Goal: Information Seeking & Learning: Learn about a topic

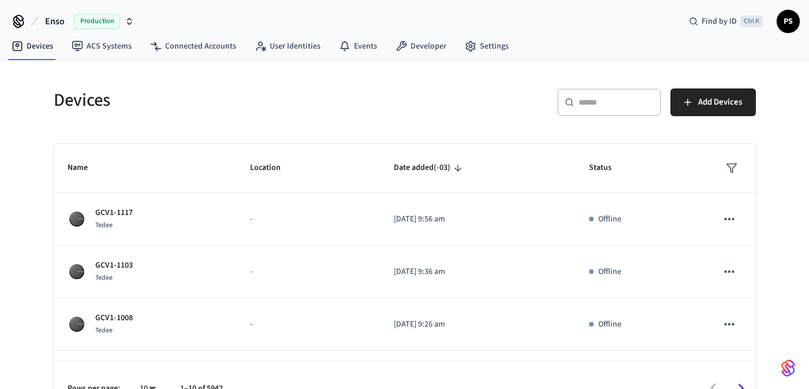
click at [103, 18] on span "Production" at bounding box center [97, 21] width 46 height 15
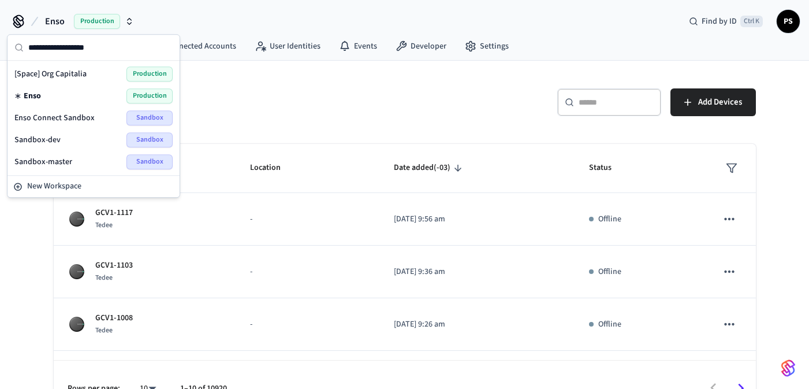
click at [213, 83] on div "Devices" at bounding box center [219, 100] width 358 height 51
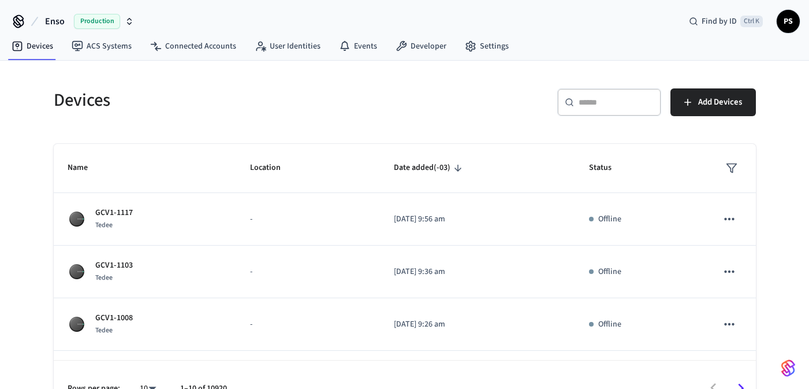
click at [589, 113] on div "​ ​" at bounding box center [610, 102] width 104 height 28
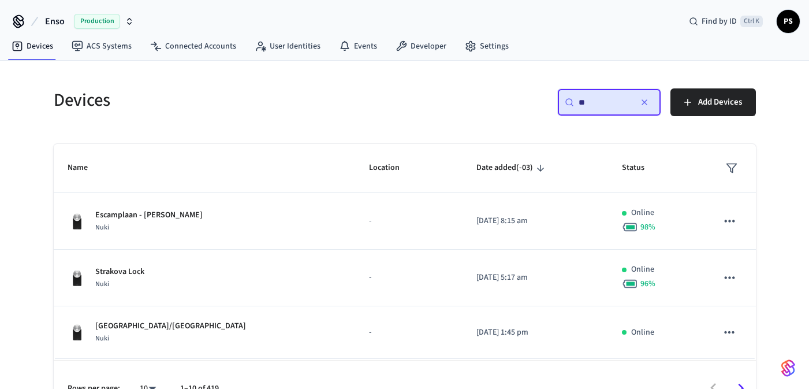
type input "*"
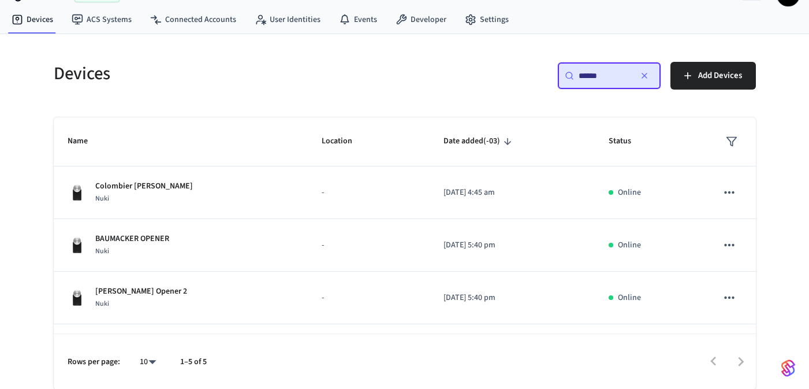
type input "*"
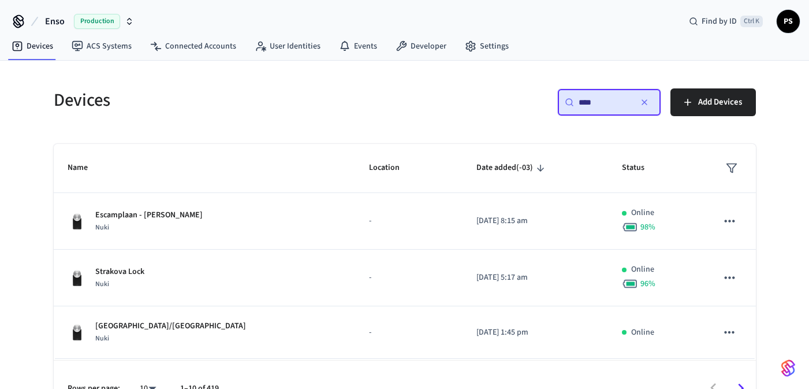
click at [568, 73] on div "Devices ​ **** ​ Add Devices Name Location Date added (-03) Status Escamplaan -…" at bounding box center [405, 238] width 740 height 355
click at [597, 112] on div "​ **** ​" at bounding box center [610, 102] width 104 height 28
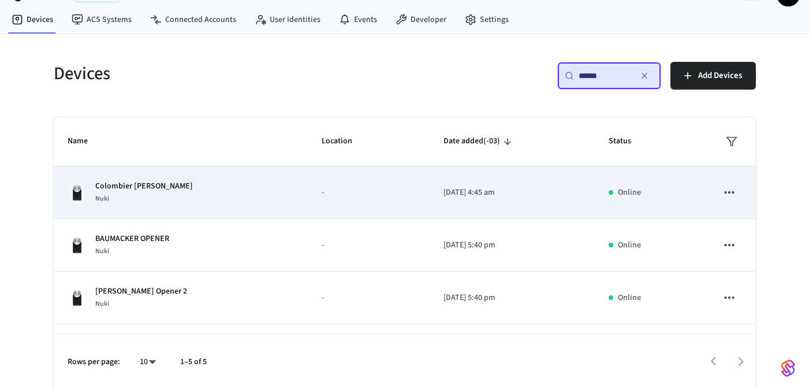
type input "******"
click at [143, 188] on p "Colombier Bernard Opener" at bounding box center [144, 186] width 98 height 12
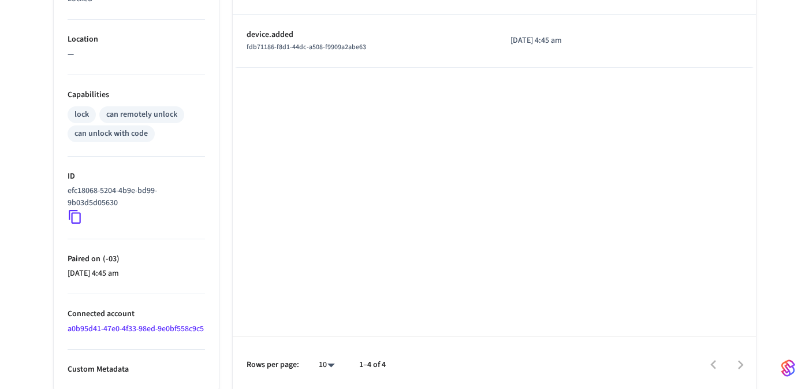
scroll to position [408, 0]
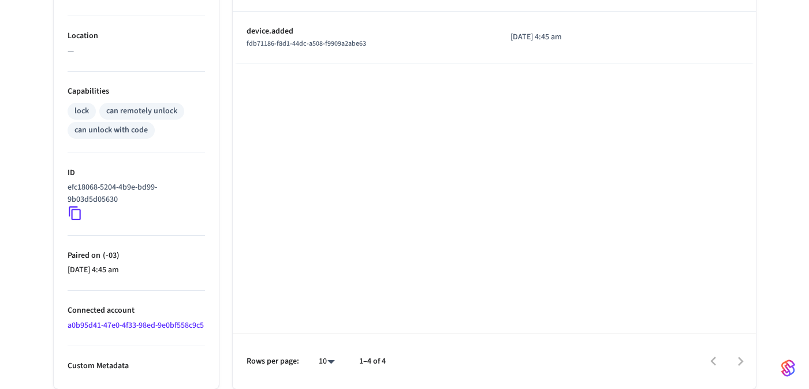
click at [116, 320] on link "a0b95d41-47e0-4f33-98ed-9e0bf558c9c5" at bounding box center [136, 326] width 136 height 12
click at [119, 320] on link "a0b95d41-47e0-4f33-98ed-9e0bf558c9c5" at bounding box center [136, 326] width 136 height 12
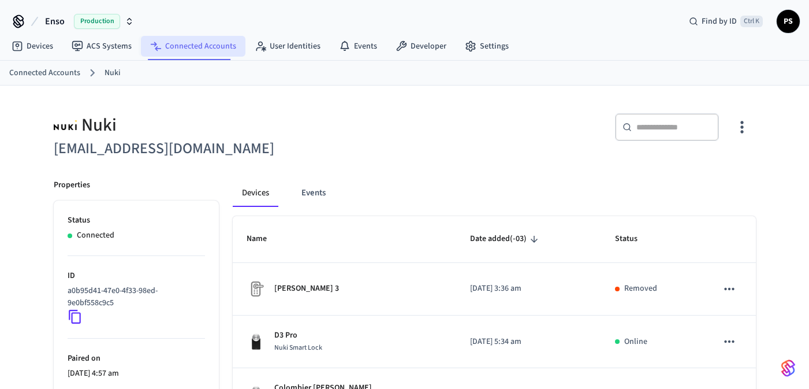
click at [204, 47] on link "Connected Accounts" at bounding box center [193, 46] width 105 height 21
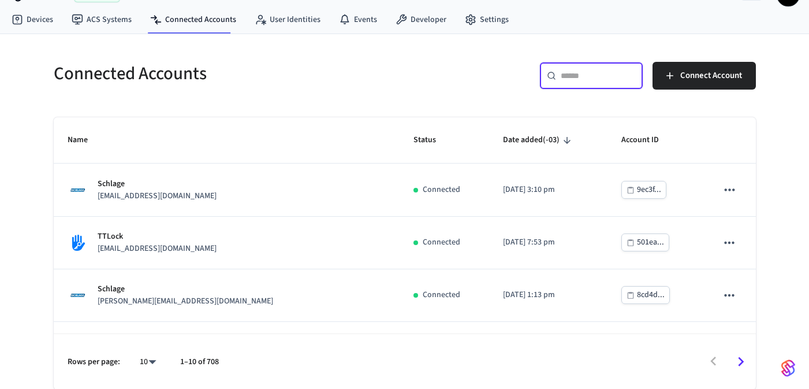
drag, startPoint x: 575, startPoint y: 73, endPoint x: 575, endPoint y: 80, distance: 7.5
click at [575, 77] on input "text" at bounding box center [598, 76] width 75 height 12
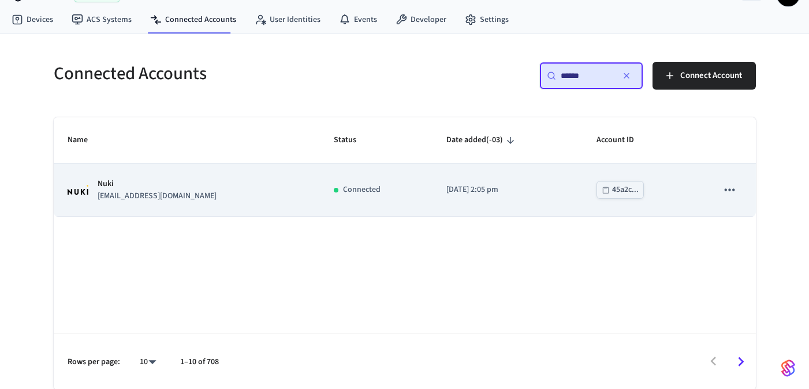
type input "******"
click at [127, 190] on p "info@resorthosts.com" at bounding box center [157, 196] width 119 height 12
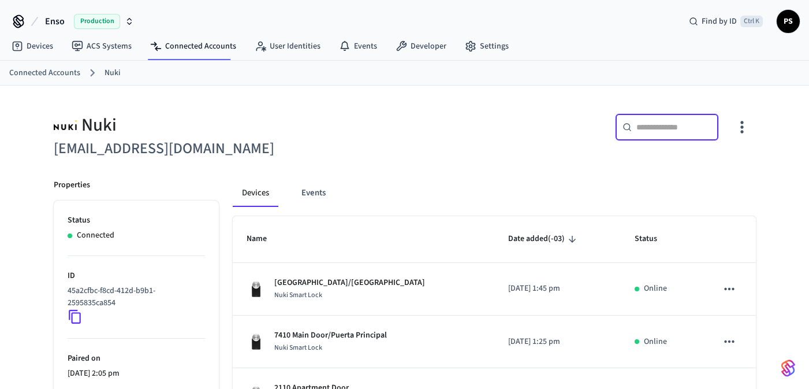
click at [671, 125] on input "text" at bounding box center [674, 127] width 75 height 12
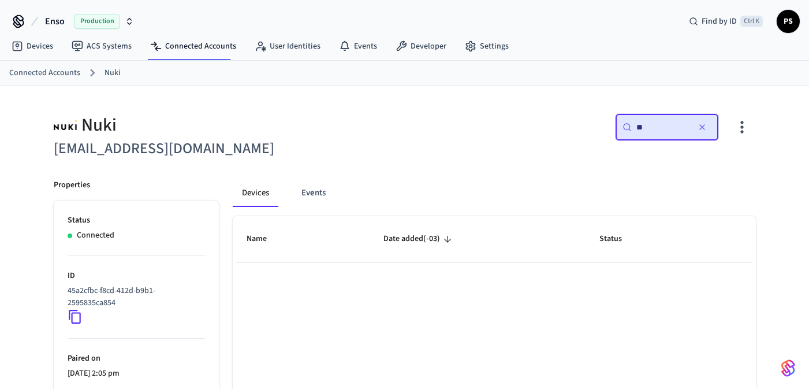
type input "*"
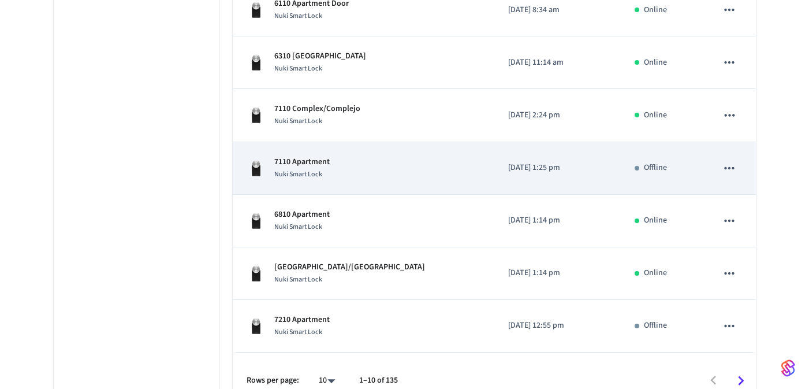
scroll to position [454, 0]
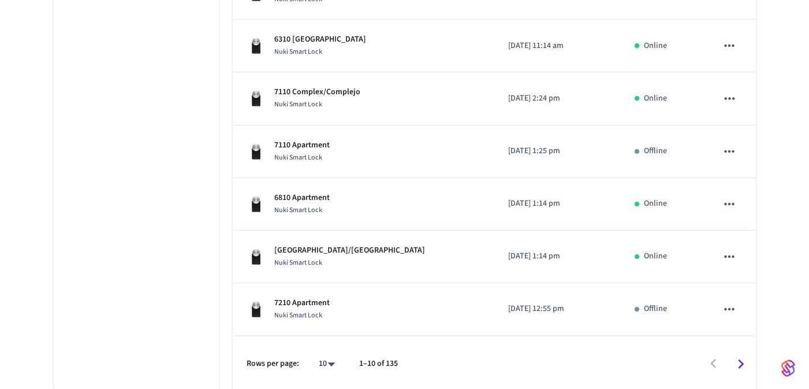
click at [745, 364] on icon "Go to next page" at bounding box center [741, 364] width 18 height 18
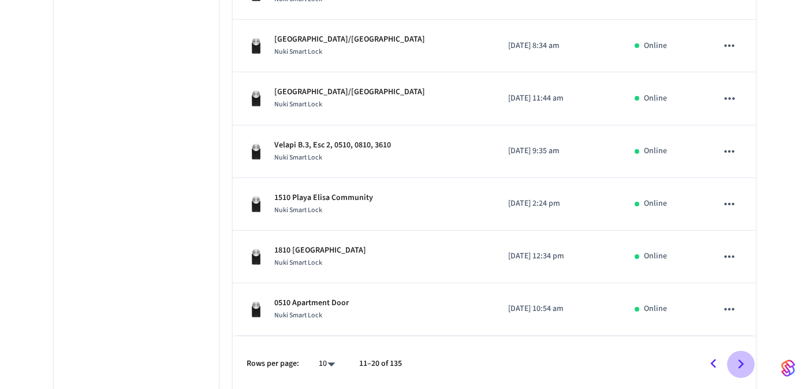
click at [745, 364] on icon "Go to next page" at bounding box center [741, 364] width 18 height 18
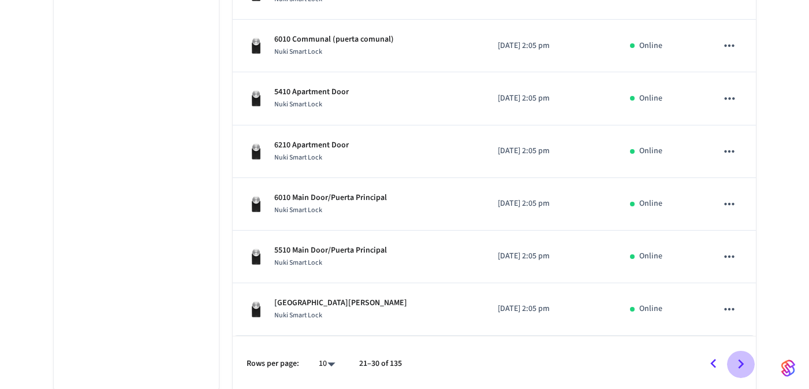
click at [745, 364] on icon "Go to next page" at bounding box center [741, 364] width 18 height 18
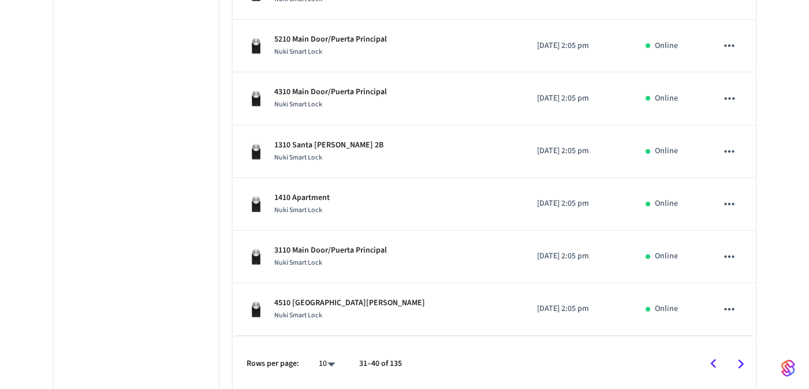
click at [745, 364] on icon "Go to next page" at bounding box center [741, 364] width 18 height 18
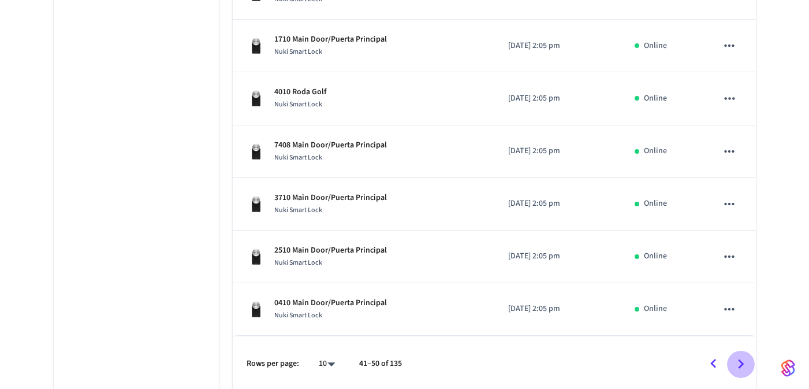
click at [745, 364] on icon "Go to next page" at bounding box center [741, 364] width 18 height 18
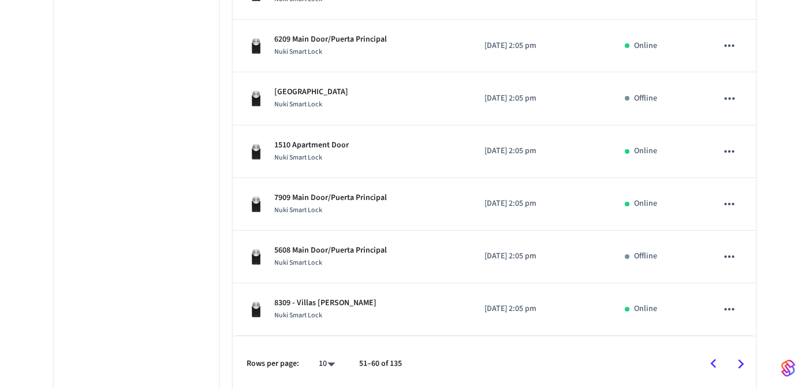
click at [745, 364] on icon "Go to next page" at bounding box center [741, 364] width 18 height 18
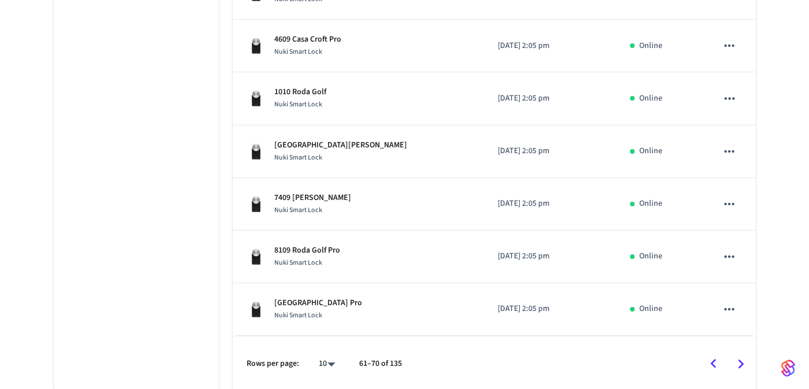
click at [745, 364] on icon "Go to next page" at bounding box center [741, 364] width 18 height 18
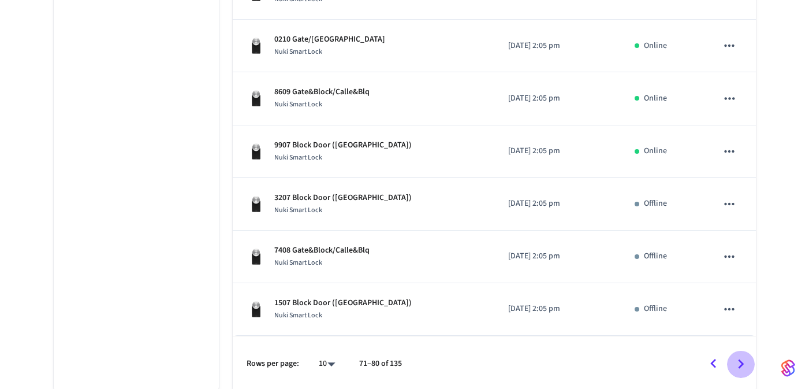
click at [745, 364] on icon "Go to next page" at bounding box center [741, 364] width 18 height 18
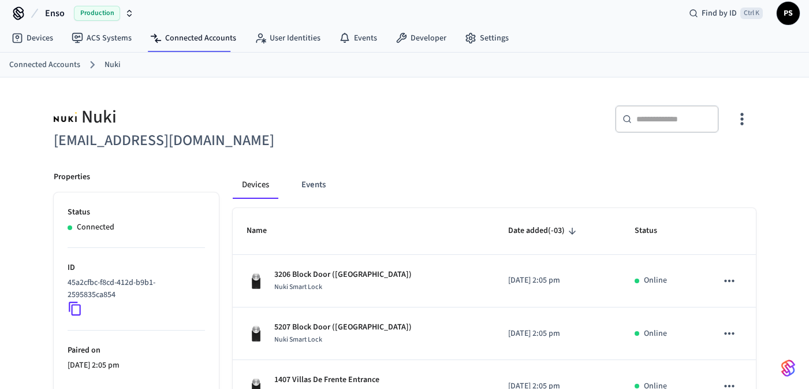
scroll to position [0, 0]
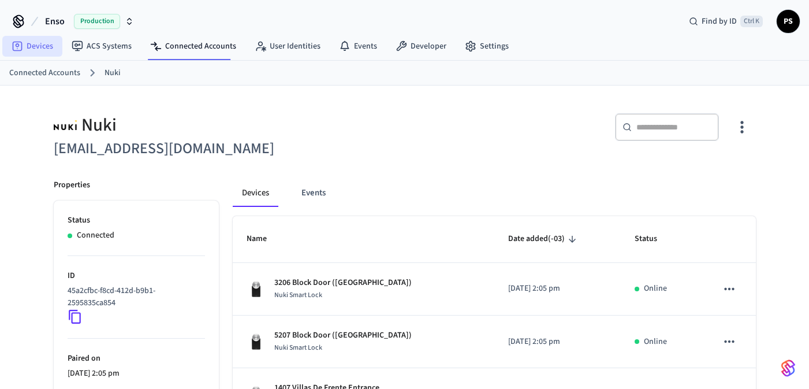
click at [42, 36] on link "Devices" at bounding box center [32, 46] width 60 height 21
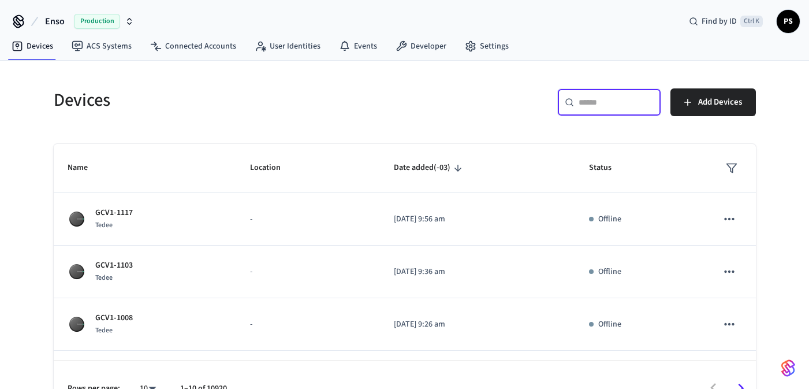
click at [588, 103] on input "text" at bounding box center [616, 102] width 75 height 12
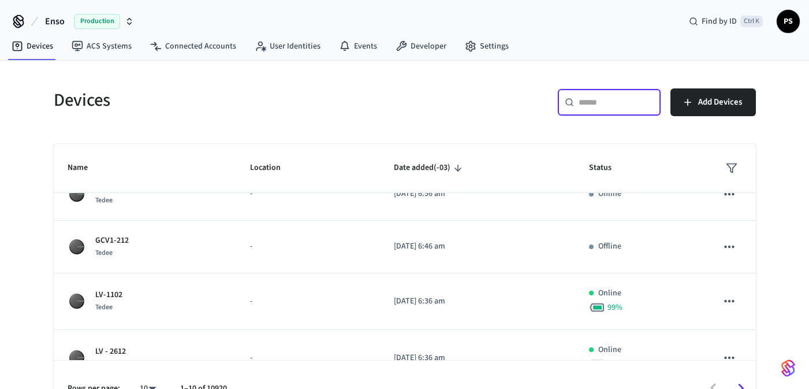
scroll to position [347, 0]
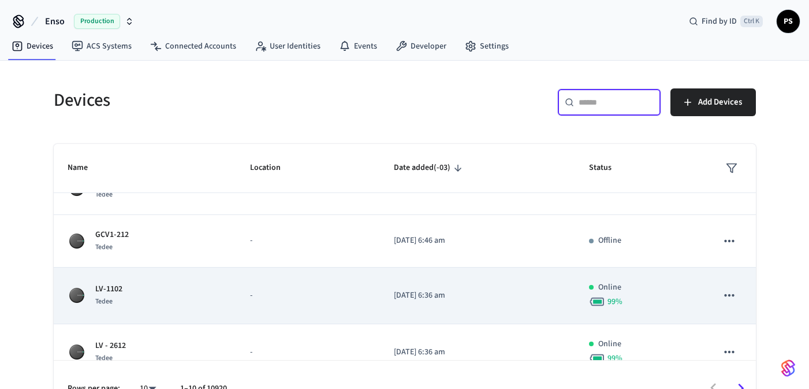
click at [206, 291] on div "LV-1102 Tedee" at bounding box center [145, 295] width 155 height 24
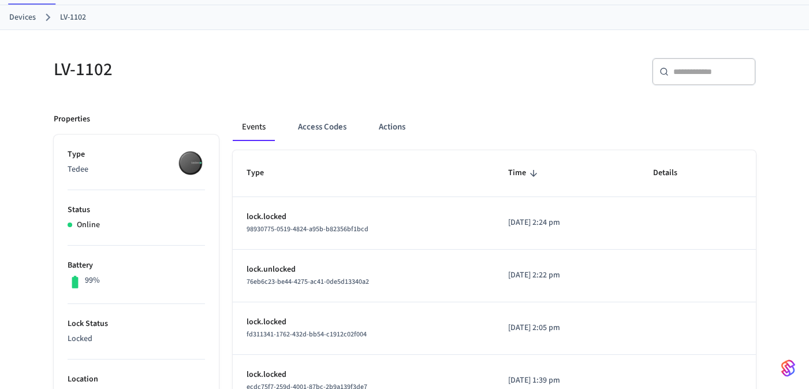
scroll to position [208, 0]
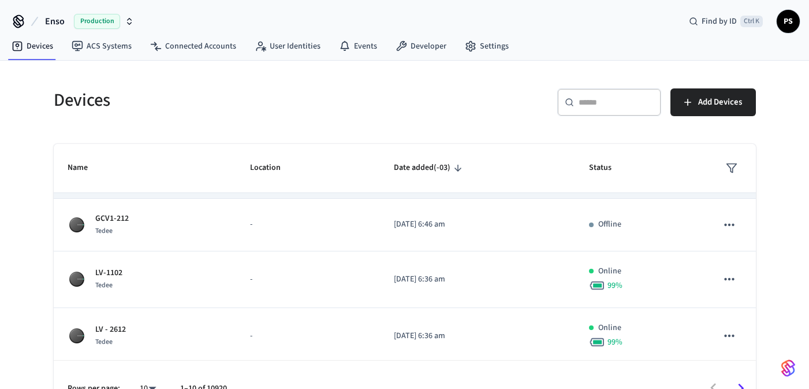
scroll to position [365, 0]
click at [584, 95] on div "​ ​" at bounding box center [610, 102] width 104 height 28
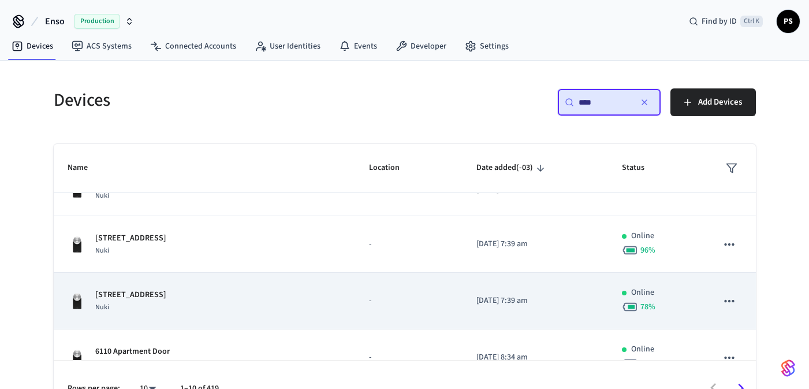
scroll to position [0, 0]
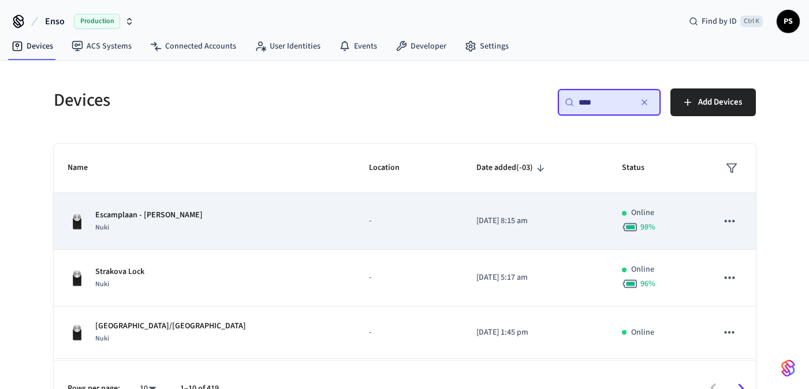
type input "****"
click at [222, 204] on td "Escamplaan - Rembrandt Nuki" at bounding box center [205, 221] width 302 height 57
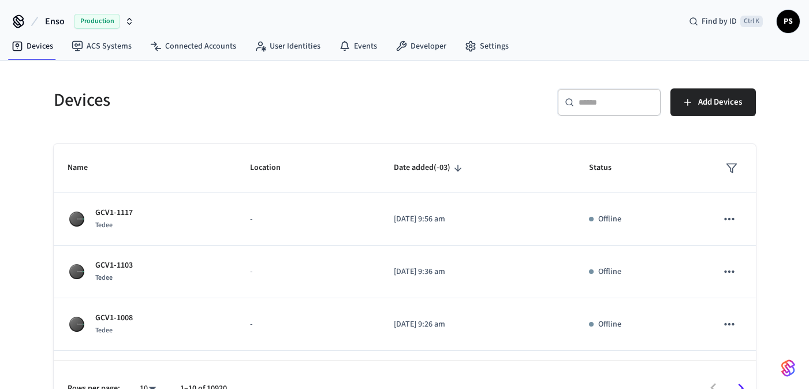
click at [600, 102] on input "text" at bounding box center [616, 102] width 75 height 12
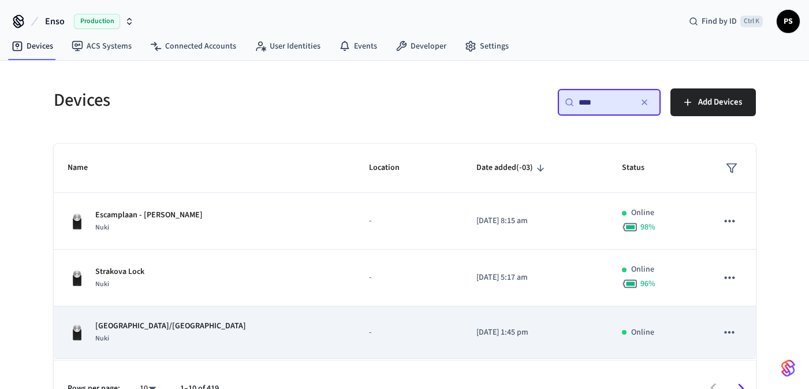
type input "****"
click at [298, 330] on div "7410 Gate/Puerta Calle Nuki" at bounding box center [205, 332] width 274 height 24
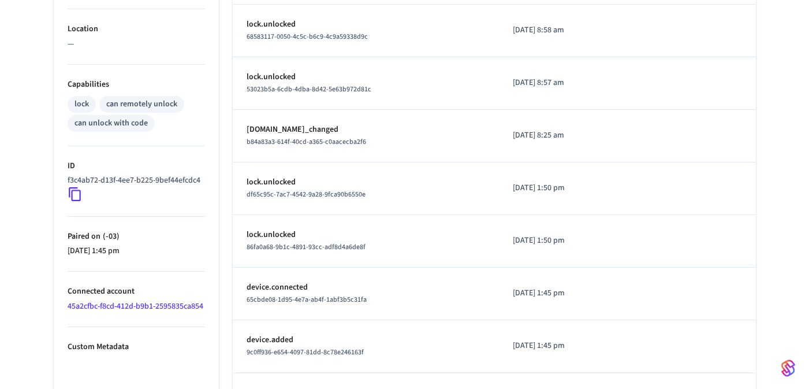
scroll to position [443, 0]
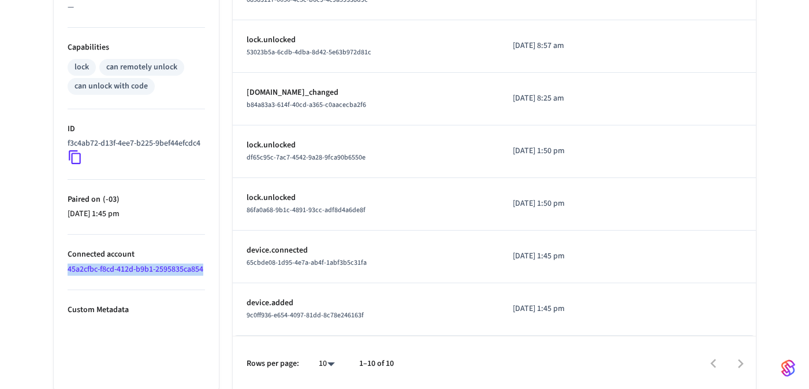
drag, startPoint x: 132, startPoint y: 288, endPoint x: 59, endPoint y: 278, distance: 74.0
click at [59, 278] on ul "Type Nuki Status Online Battery Unknown Lock Status Locked Location — Capabilit…" at bounding box center [136, 70] width 165 height 644
copy link "45a2cfbc-f8cd-412d-b9b1-2595835ca854"
click at [143, 290] on li "Connected account 45a2cfbc-f8cd-412d-b9b1-2595835ca854" at bounding box center [137, 262] width 138 height 55
click at [117, 275] on link "45a2cfbc-f8cd-412d-b9b1-2595835ca854" at bounding box center [136, 269] width 136 height 12
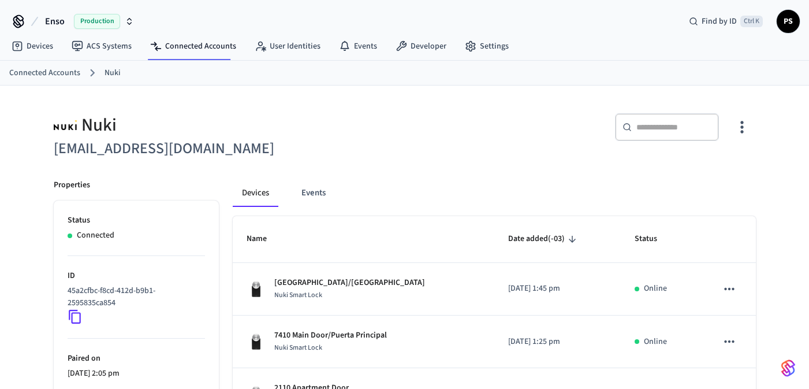
click at [79, 316] on icon at bounding box center [75, 317] width 12 height 14
drag, startPoint x: 64, startPoint y: 333, endPoint x: 83, endPoint y: 313, distance: 28.2
click at [74, 310] on icon at bounding box center [75, 317] width 12 height 14
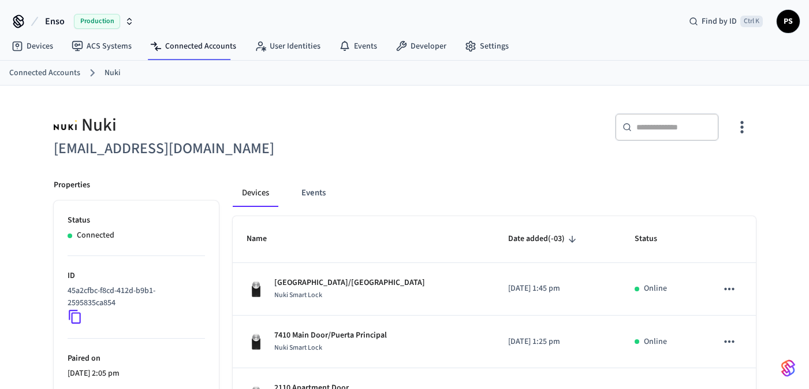
click at [73, 319] on icon at bounding box center [75, 316] width 15 height 15
click at [686, 124] on input "text" at bounding box center [674, 127] width 75 height 12
paste input "**********"
type input "**********"
paste input "**********"
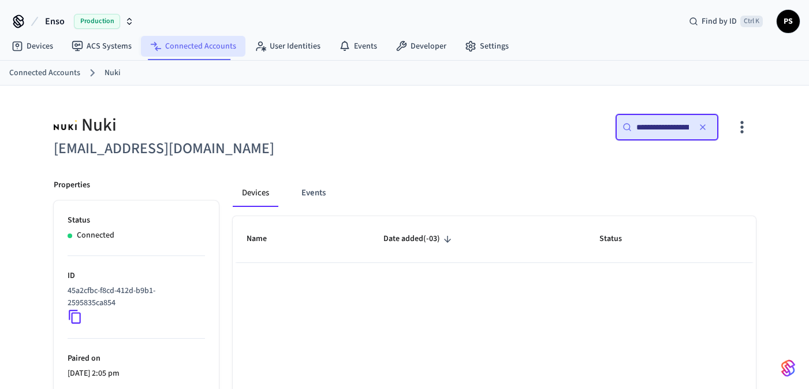
type input "**********"
click at [186, 50] on link "Connected Accounts" at bounding box center [193, 46] width 105 height 21
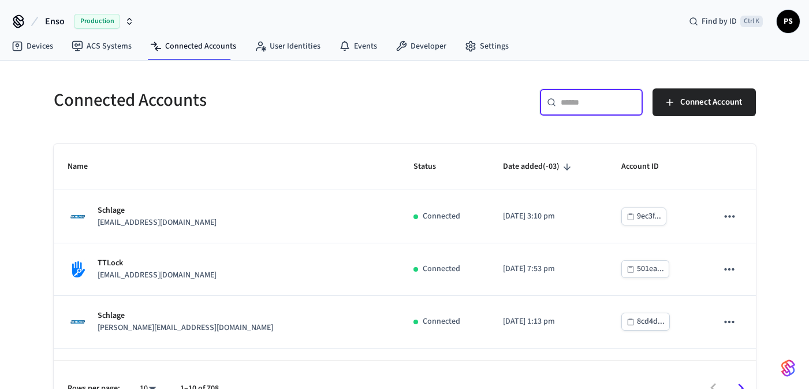
click at [568, 98] on input "text" at bounding box center [598, 102] width 75 height 12
paste input "**********"
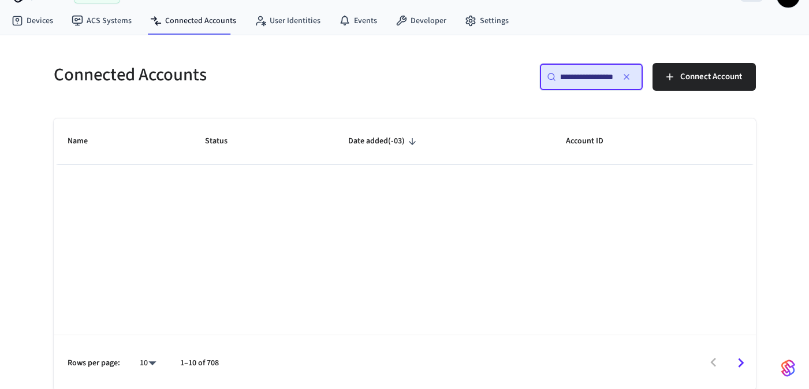
scroll to position [27, 0]
type input "**********"
click at [333, 45] on div "**********" at bounding box center [405, 211] width 740 height 355
click at [585, 79] on input "**********" at bounding box center [587, 76] width 53 height 12
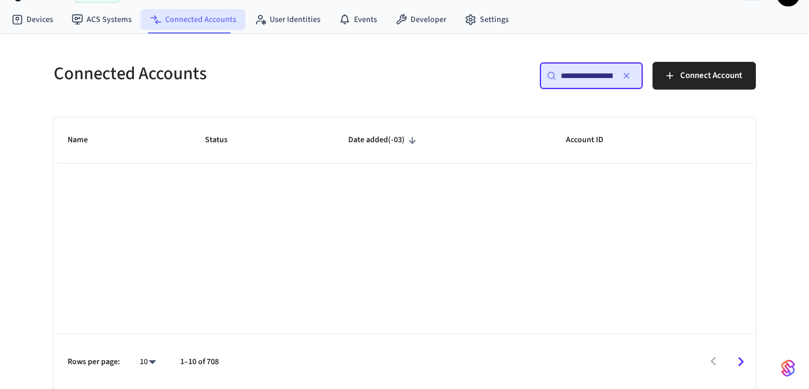
click at [173, 24] on link "Connected Accounts" at bounding box center [193, 19] width 105 height 21
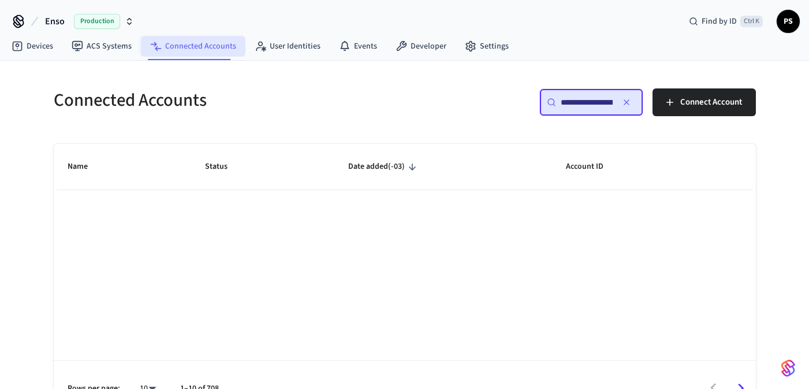
click at [214, 43] on link "Connected Accounts" at bounding box center [193, 46] width 105 height 21
click at [41, 46] on link "Devices" at bounding box center [32, 46] width 60 height 21
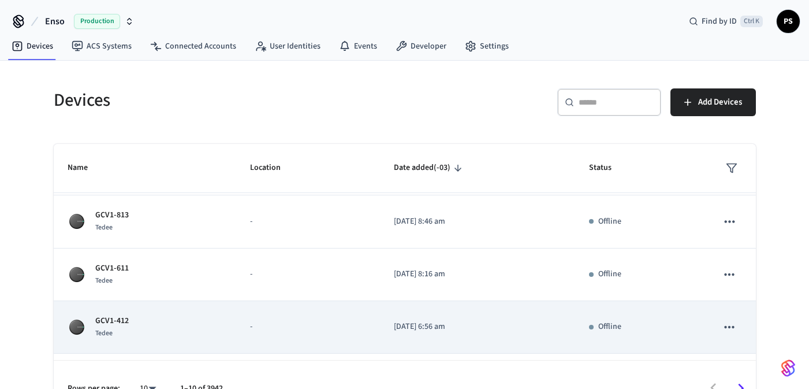
scroll to position [365, 0]
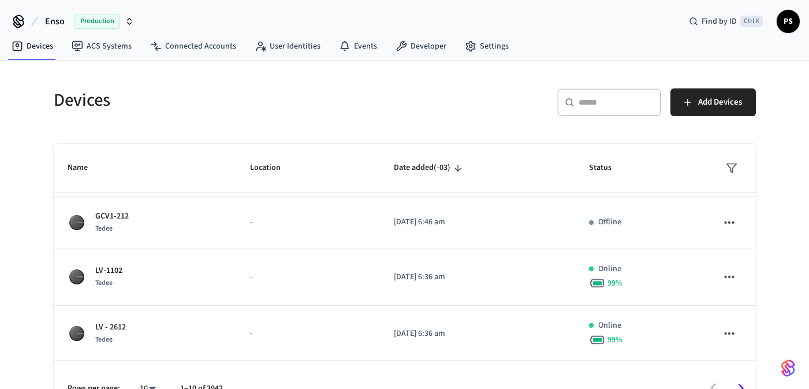
click at [579, 94] on div "​ ​" at bounding box center [610, 102] width 104 height 28
click at [584, 97] on input "text" at bounding box center [616, 102] width 75 height 12
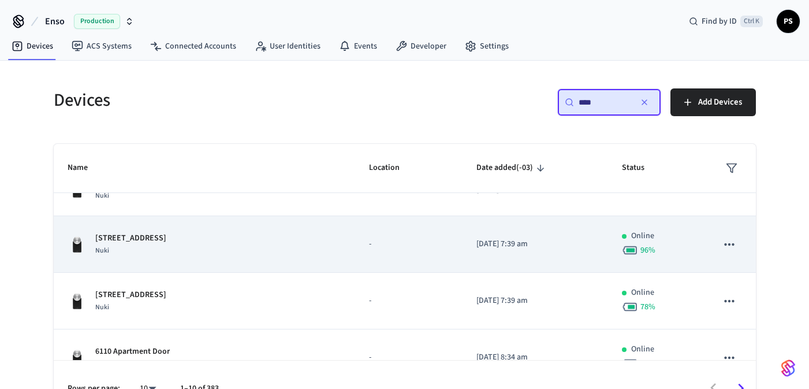
type input "****"
click at [288, 245] on div "Gablenzgasse 3/2 Nuki" at bounding box center [205, 244] width 274 height 24
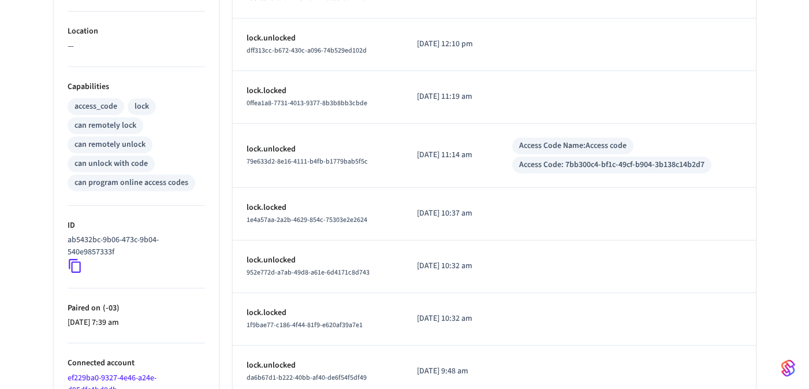
scroll to position [466, 0]
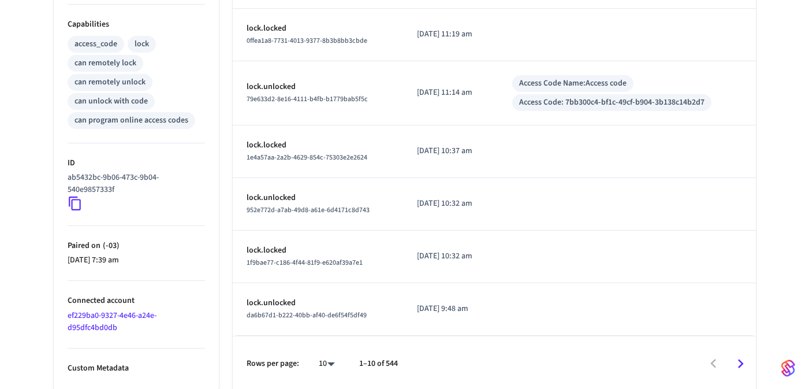
click at [106, 316] on link "ef229ba0-9327-4e46-a24e-d95dfc4bd0db" at bounding box center [112, 322] width 89 height 24
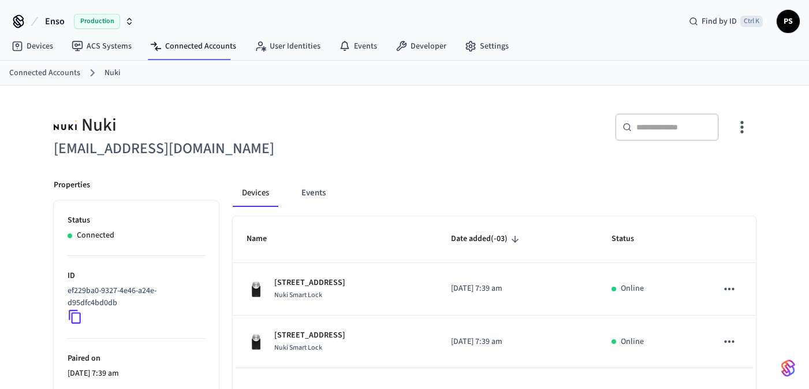
click at [80, 320] on icon at bounding box center [75, 317] width 12 height 14
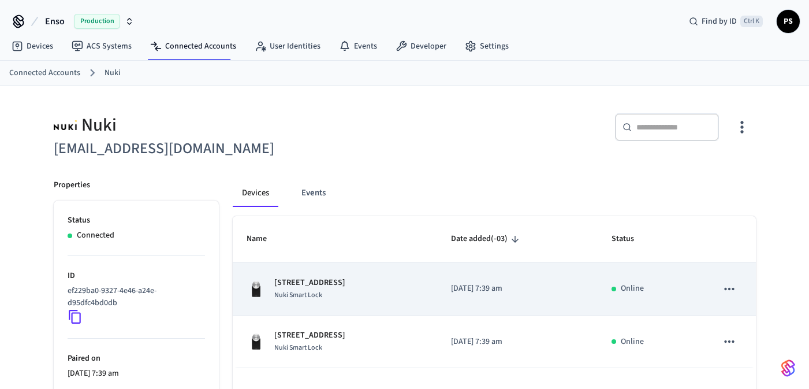
click at [330, 280] on p "Gablenzgasse 3/2" at bounding box center [309, 283] width 71 height 12
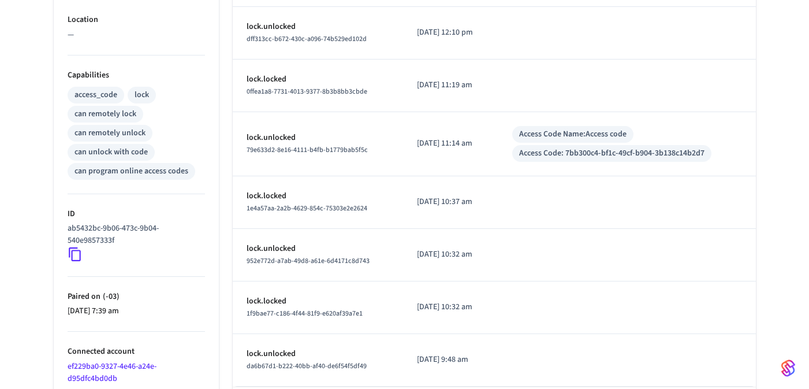
scroll to position [416, 0]
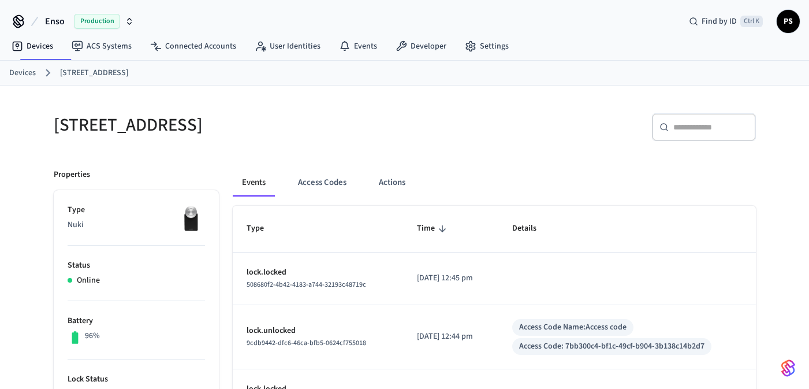
scroll to position [466, 0]
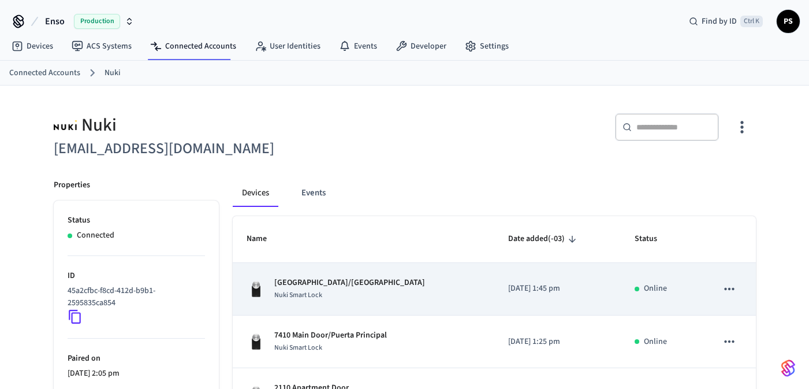
click at [350, 284] on p "7410 Gate/Puerta Calle" at bounding box center [349, 283] width 151 height 12
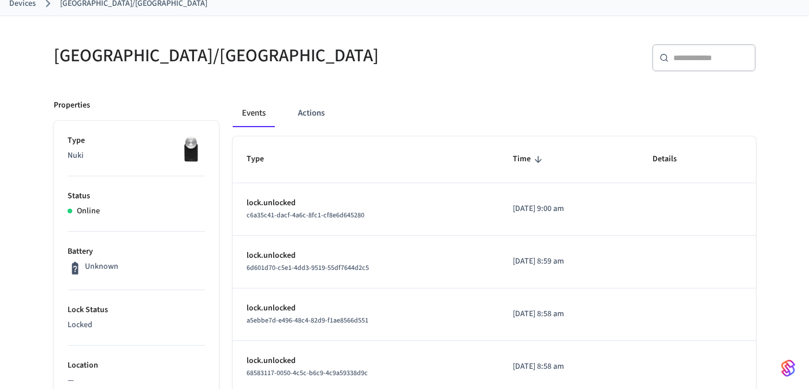
scroll to position [277, 0]
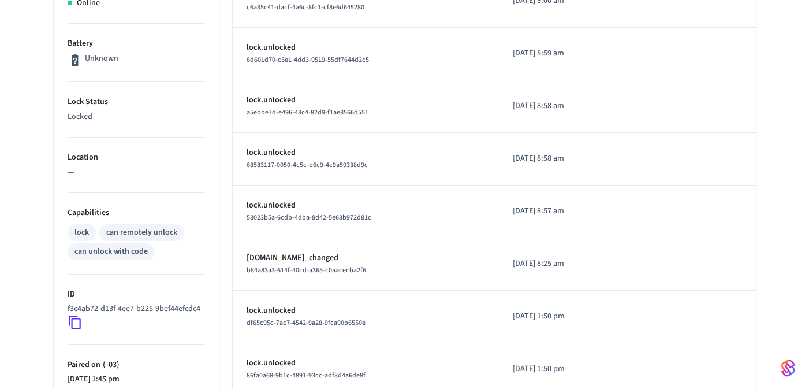
click at [78, 329] on icon at bounding box center [75, 323] width 12 height 14
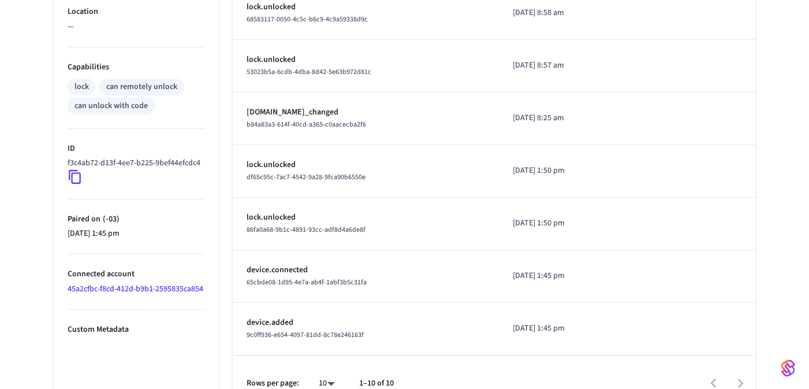
scroll to position [443, 0]
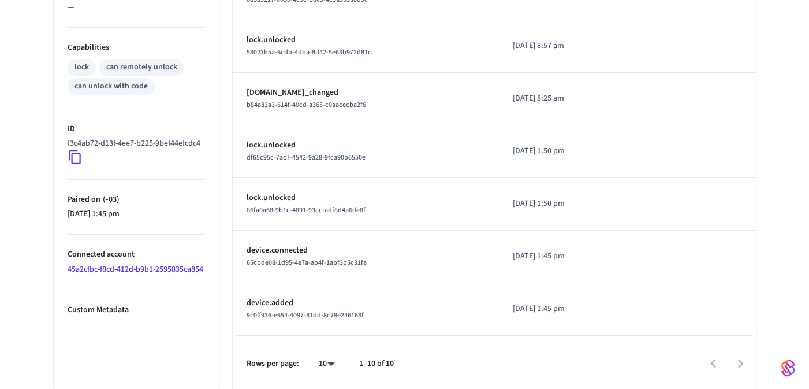
click at [109, 275] on link "45a2cfbc-f8cd-412d-b9b1-2595835ca854" at bounding box center [136, 269] width 136 height 12
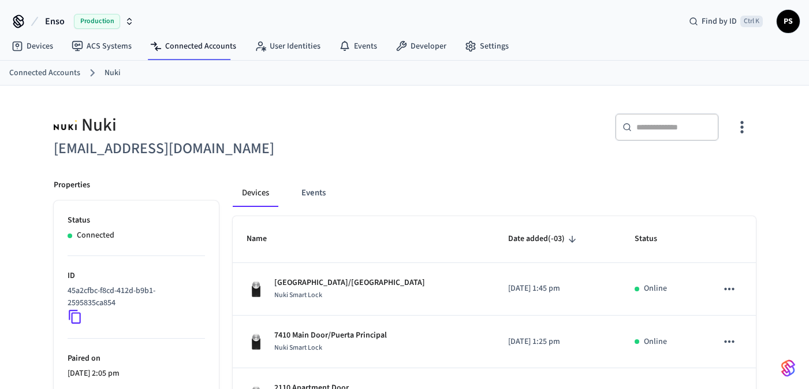
click at [74, 317] on icon at bounding box center [75, 316] width 15 height 15
click at [31, 45] on link "Devices" at bounding box center [32, 46] width 60 height 21
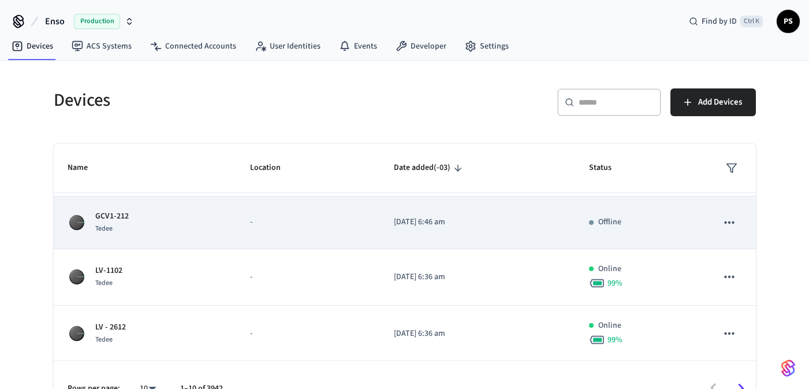
scroll to position [27, 0]
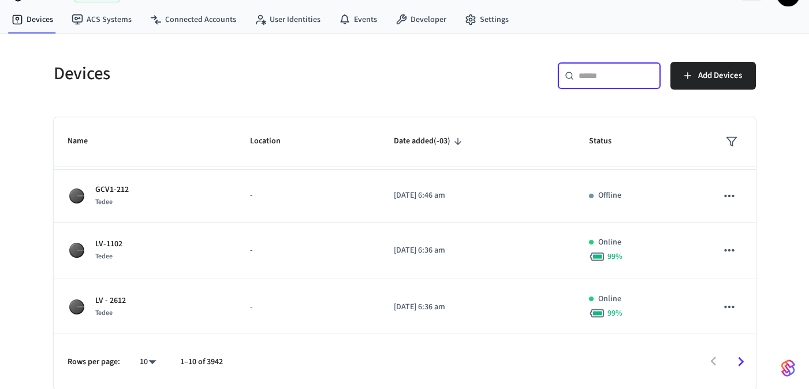
click at [590, 76] on input "text" at bounding box center [616, 76] width 75 height 12
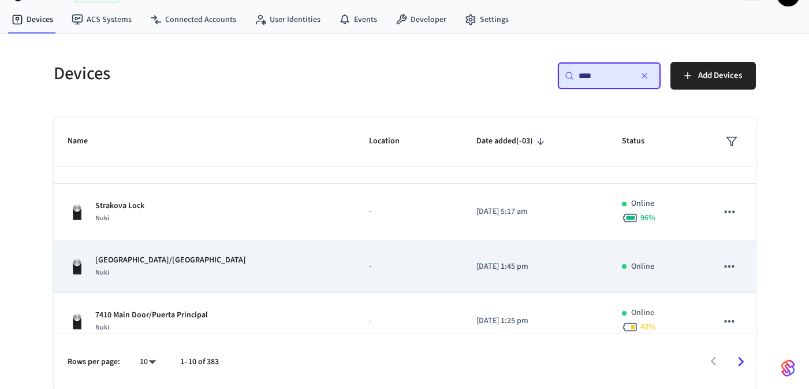
scroll to position [18, 0]
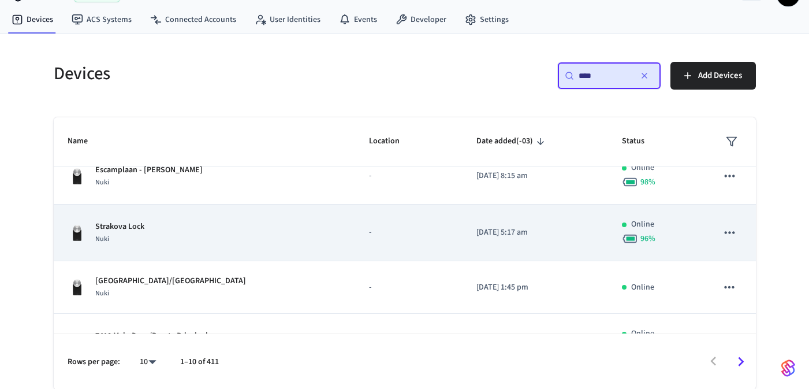
type input "****"
click at [236, 246] on td "Strakova Lock Nuki" at bounding box center [205, 233] width 302 height 57
click at [209, 205] on td "Strakova Lock Nuki" at bounding box center [205, 233] width 302 height 57
click at [135, 237] on div "Nuki" at bounding box center [119, 239] width 49 height 12
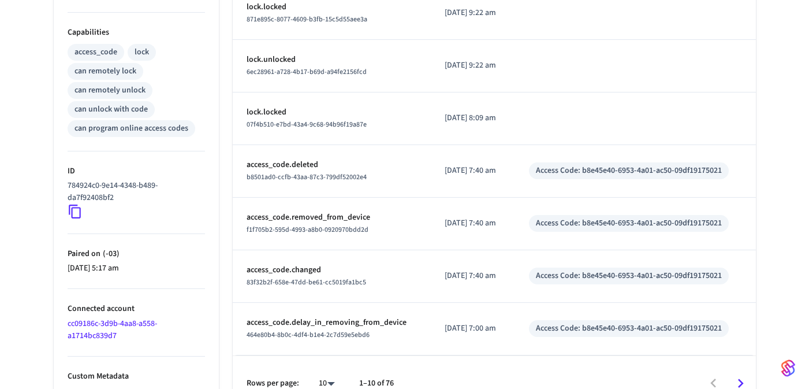
scroll to position [477, 0]
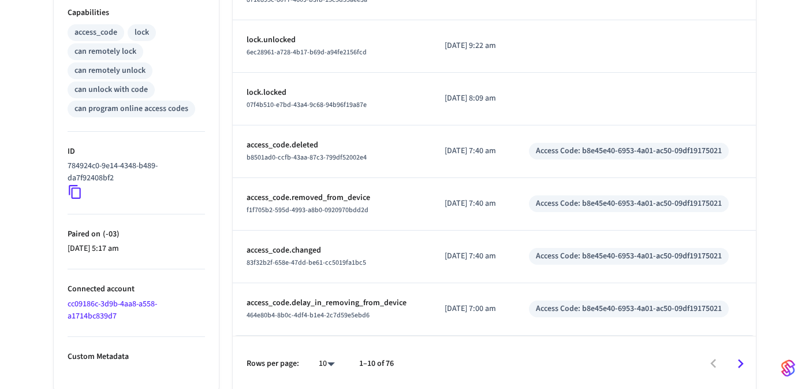
click at [111, 306] on link "cc09186c-3d9b-4aa8-a558-a1714bc839d7" at bounding box center [113, 310] width 90 height 24
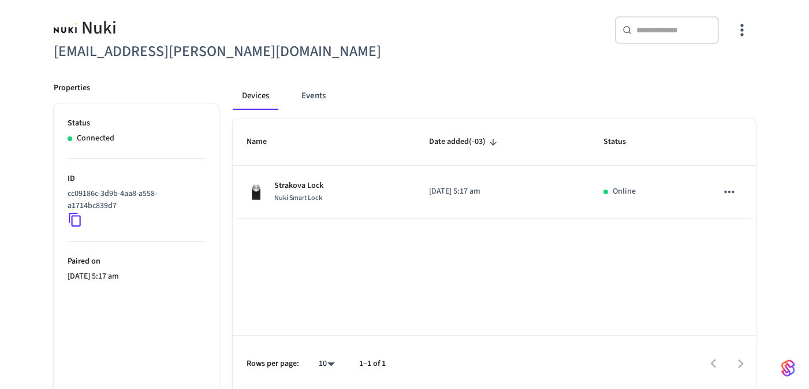
scroll to position [99, 0]
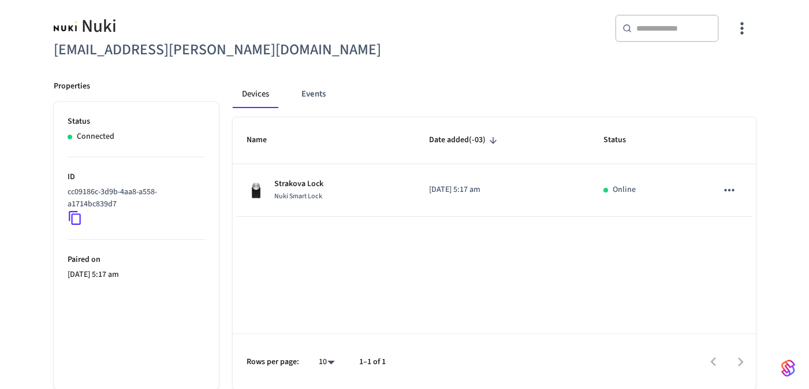
click at [73, 220] on icon at bounding box center [75, 217] width 15 height 15
click at [745, 35] on icon "button" at bounding box center [742, 28] width 18 height 18
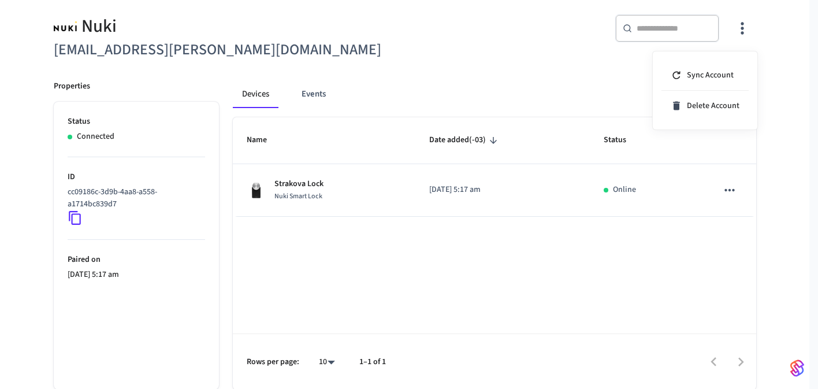
click at [423, 72] on div at bounding box center [409, 194] width 818 height 389
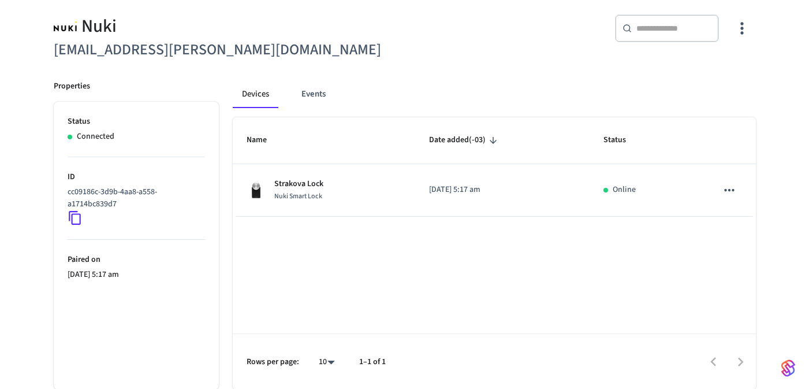
click at [321, 99] on button "Events" at bounding box center [313, 94] width 43 height 28
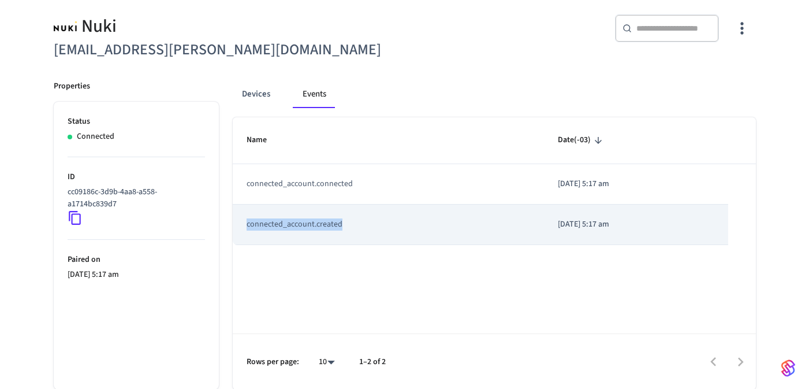
click at [341, 216] on td "connected_account.created" at bounding box center [388, 225] width 311 height 40
click at [378, 229] on td "connected_account.created" at bounding box center [388, 225] width 311 height 40
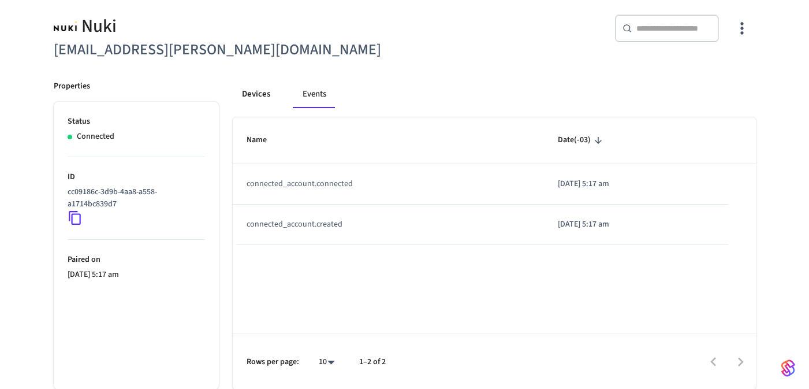
click at [255, 92] on button "Devices" at bounding box center [256, 94] width 47 height 28
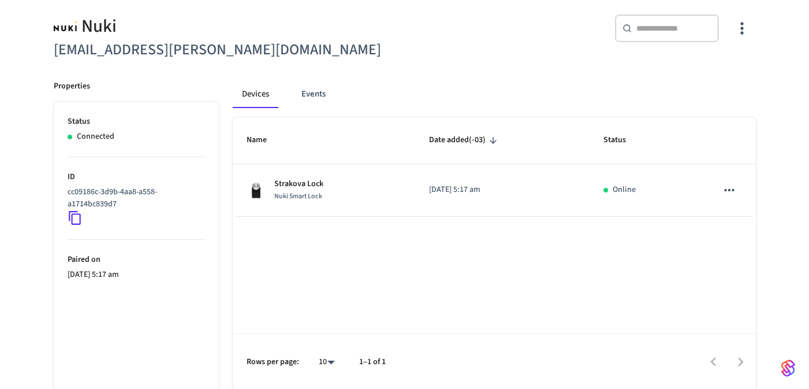
click at [83, 214] on div "cc09186c-3d9b-4aa8-a558-a1714bc839d7" at bounding box center [137, 205] width 138 height 39
click at [79, 211] on icon at bounding box center [75, 217] width 15 height 15
click at [72, 220] on icon at bounding box center [75, 218] width 12 height 14
click at [252, 95] on button "Devices" at bounding box center [256, 94] width 46 height 28
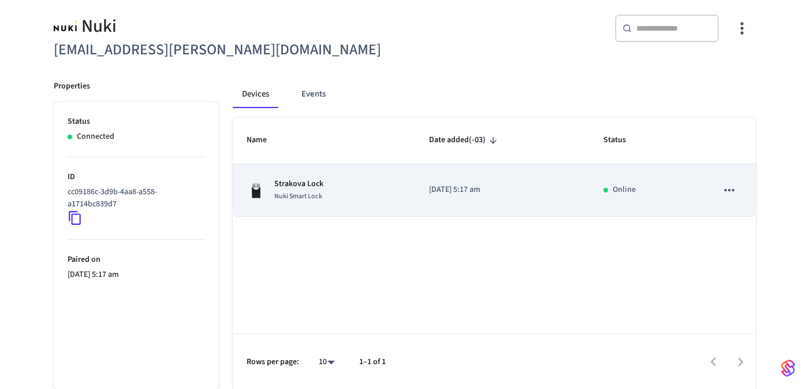
click at [339, 190] on div "Strakova Lock Nuki Smart Lock" at bounding box center [324, 190] width 155 height 24
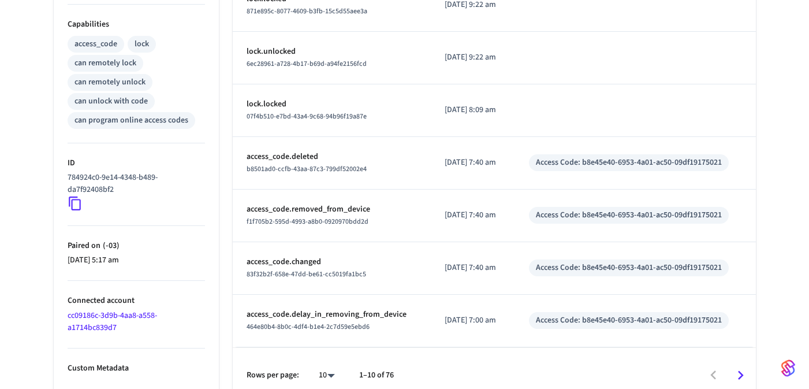
scroll to position [477, 0]
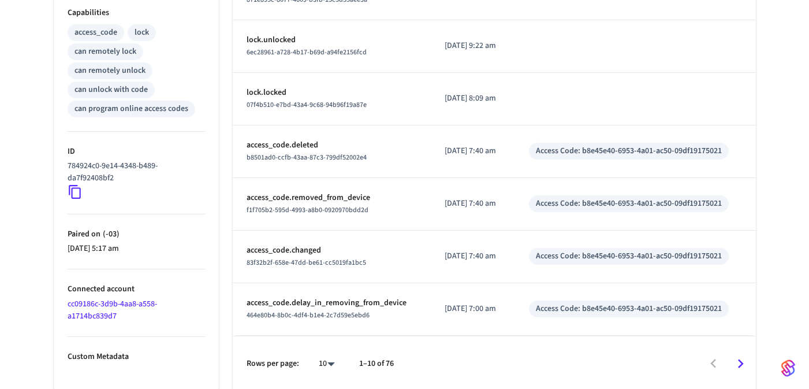
click at [107, 306] on link "cc09186c-3d9b-4aa8-a558-a1714bc839d7" at bounding box center [113, 310] width 90 height 24
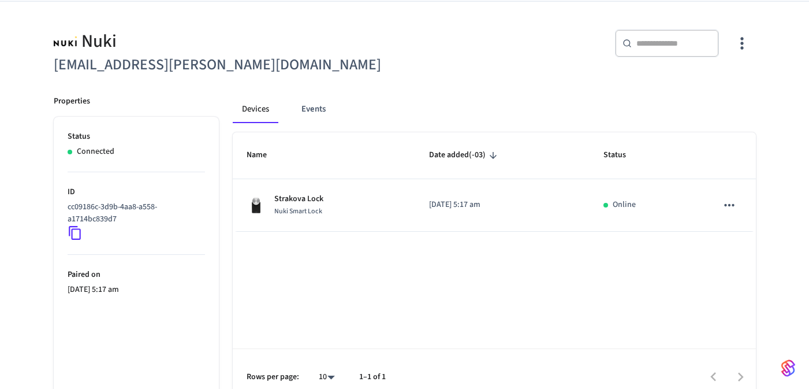
scroll to position [99, 0]
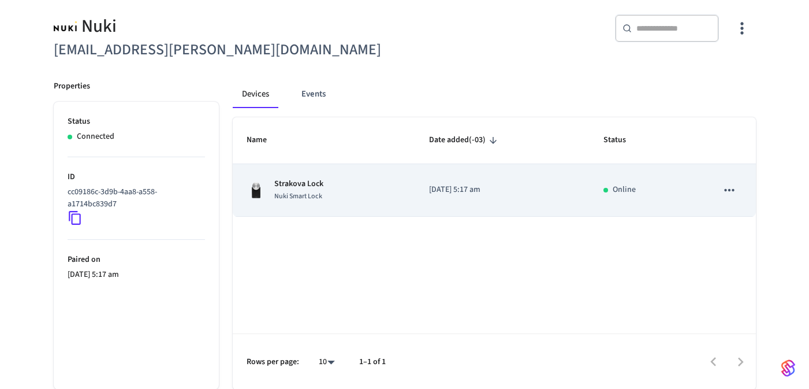
click at [335, 195] on div "Strakova Lock Nuki Smart Lock" at bounding box center [324, 190] width 155 height 24
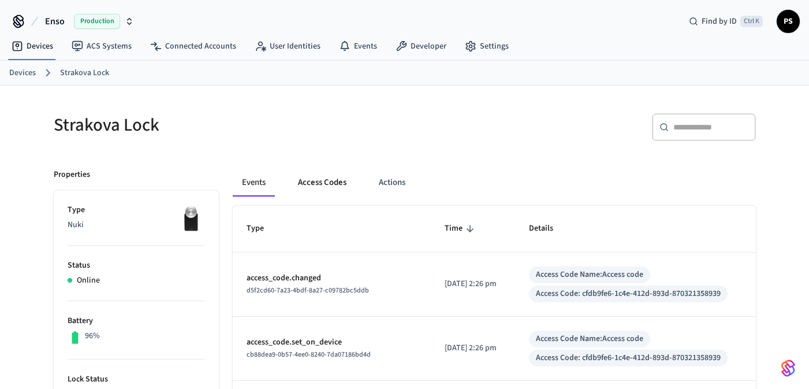
click at [311, 183] on button "Access Codes" at bounding box center [322, 183] width 67 height 28
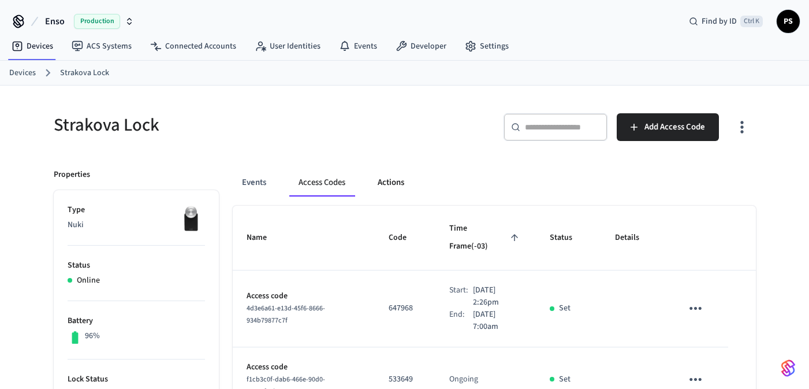
click at [378, 186] on button "Actions" at bounding box center [391, 183] width 45 height 28
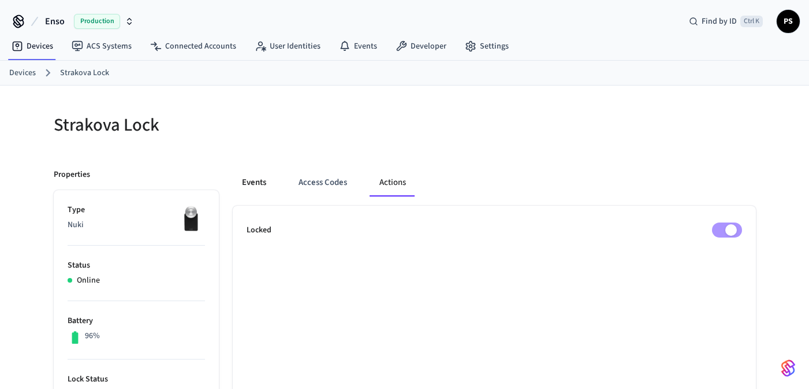
click at [257, 185] on button "Events" at bounding box center [254, 183] width 43 height 28
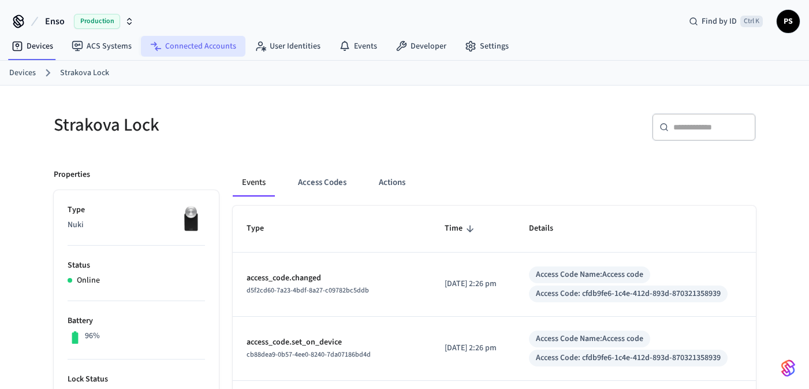
click at [179, 49] on link "Connected Accounts" at bounding box center [193, 46] width 105 height 21
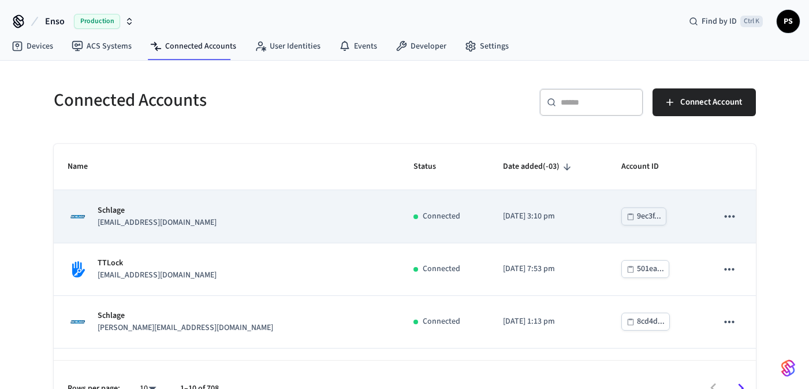
click at [187, 208] on p "Schlage" at bounding box center [157, 211] width 119 height 12
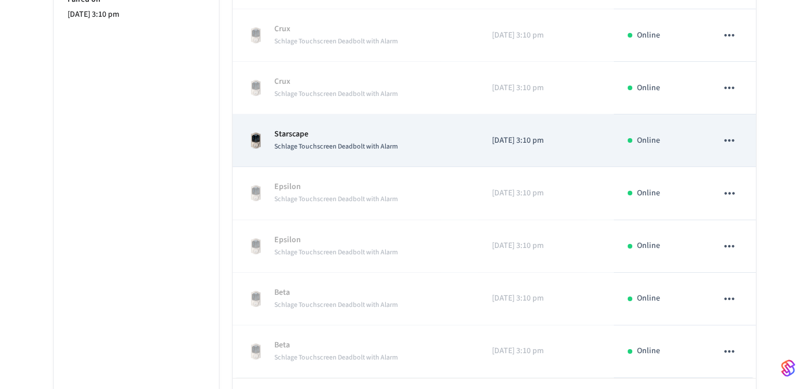
scroll to position [332, 0]
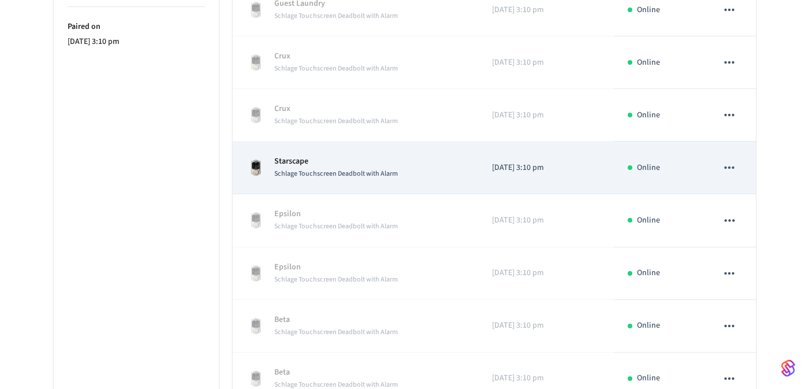
click at [385, 163] on p "Starscape" at bounding box center [336, 161] width 124 height 12
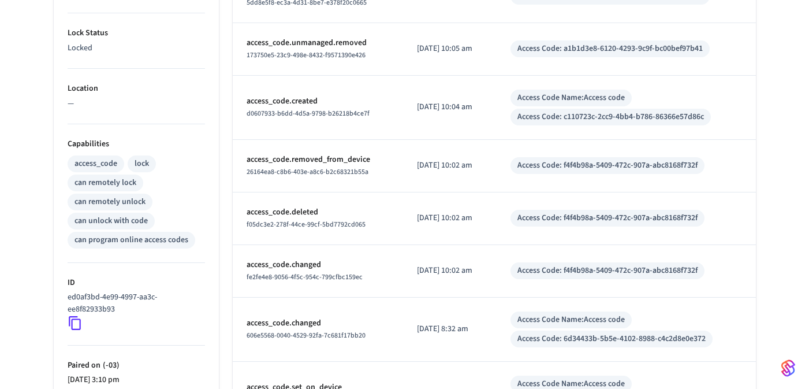
scroll to position [485, 0]
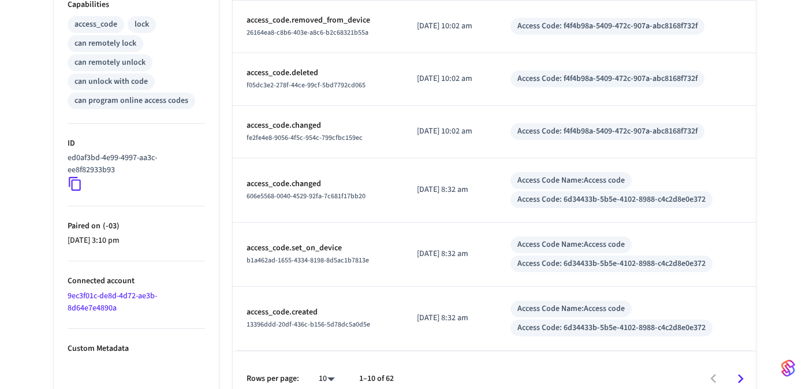
click at [76, 182] on icon at bounding box center [75, 183] width 15 height 15
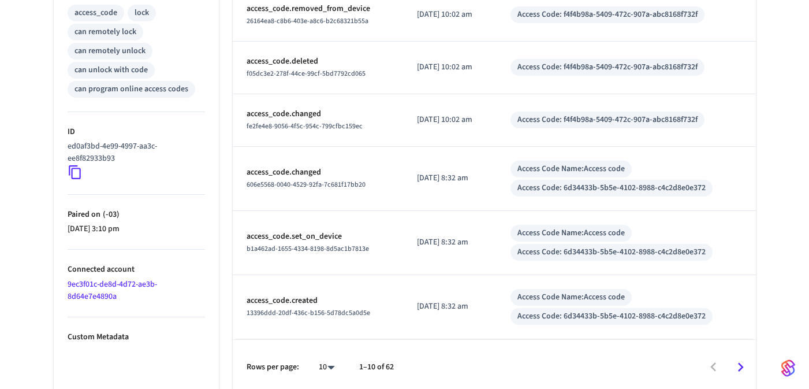
scroll to position [500, 0]
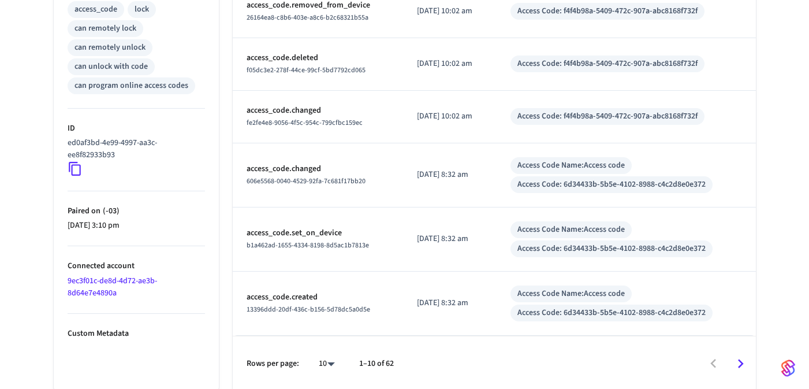
click at [106, 275] on link "9ec3f01c-de8d-4d72-ae3b-8d64e7e4890a" at bounding box center [113, 287] width 90 height 24
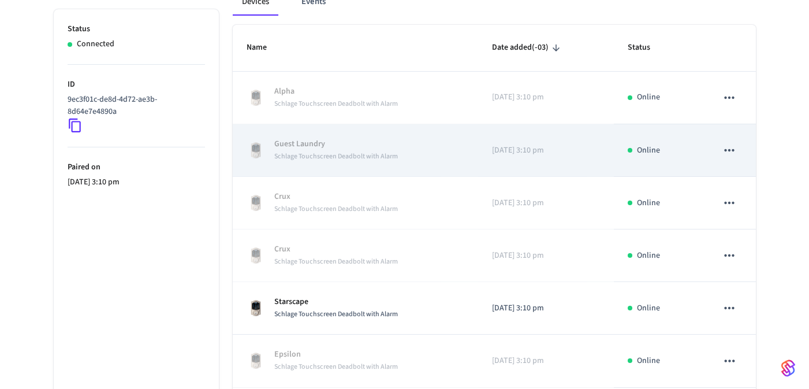
scroll to position [193, 0]
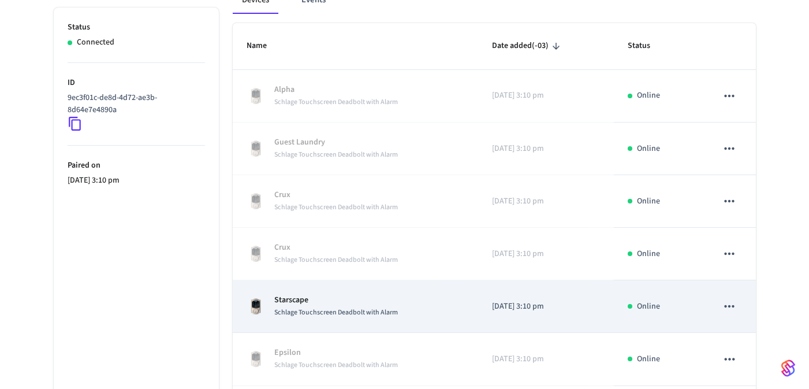
click at [363, 292] on td "Starscape Schlage Touchscreen Deadbolt with Alarm" at bounding box center [356, 306] width 246 height 53
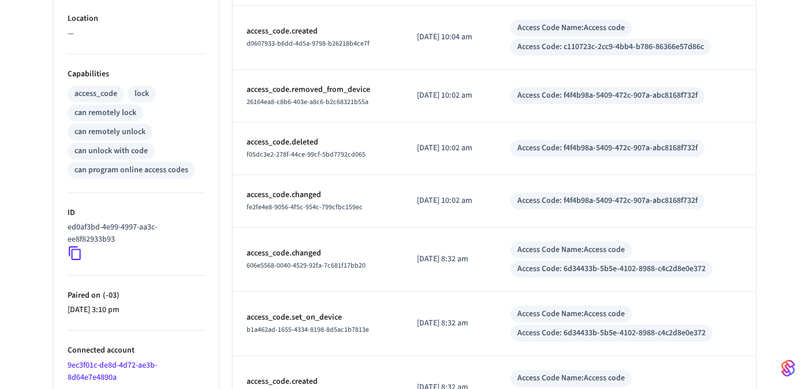
scroll to position [485, 0]
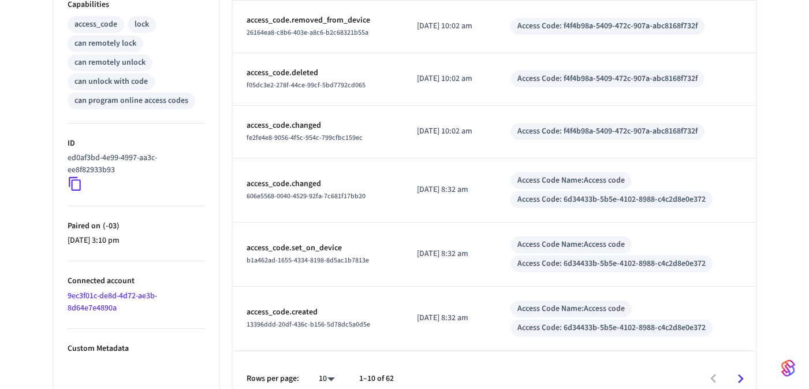
click at [120, 292] on link "9ec3f01c-de8d-4d72-ae3b-8d64e7e4890a" at bounding box center [113, 302] width 90 height 24
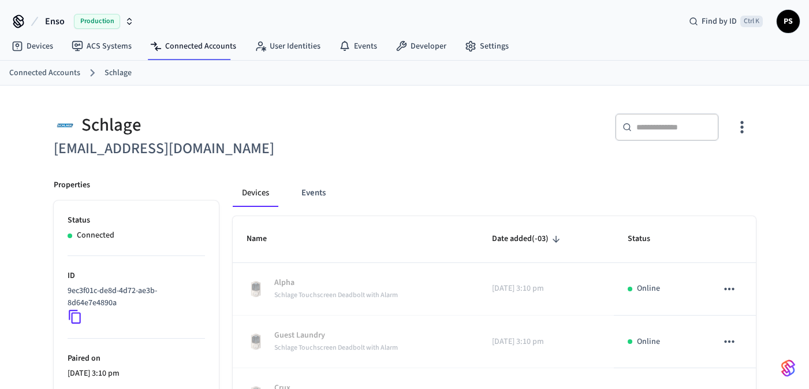
click at [77, 316] on icon at bounding box center [75, 316] width 15 height 15
click at [102, 297] on p "9ec3f01c-de8d-4d72-ae3b-8d64e7e4890a" at bounding box center [134, 297] width 133 height 24
click at [122, 123] on div "Schlage" at bounding box center [226, 125] width 344 height 24
click at [133, 148] on h6 "stay@lakeviewtekapo.com" at bounding box center [226, 149] width 344 height 24
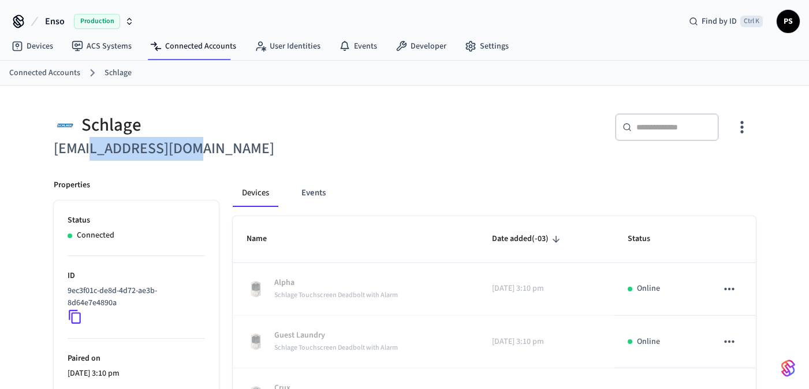
click at [133, 148] on h6 "stay@lakeviewtekapo.com" at bounding box center [226, 149] width 344 height 24
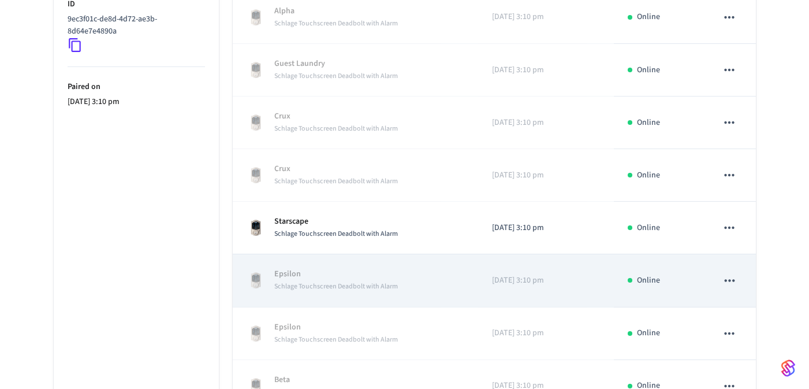
scroll to position [347, 0]
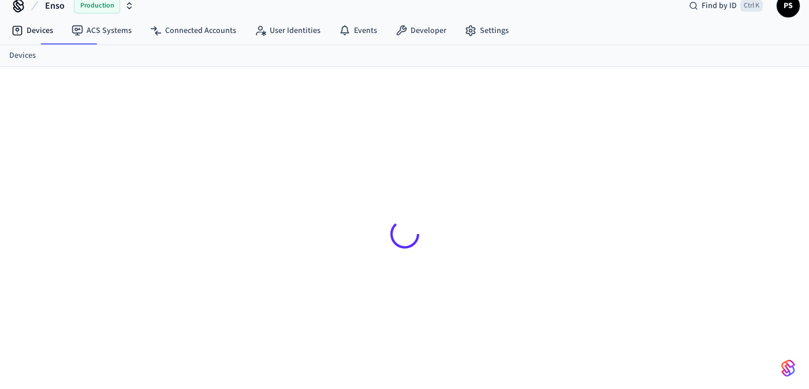
scroll to position [15, 0]
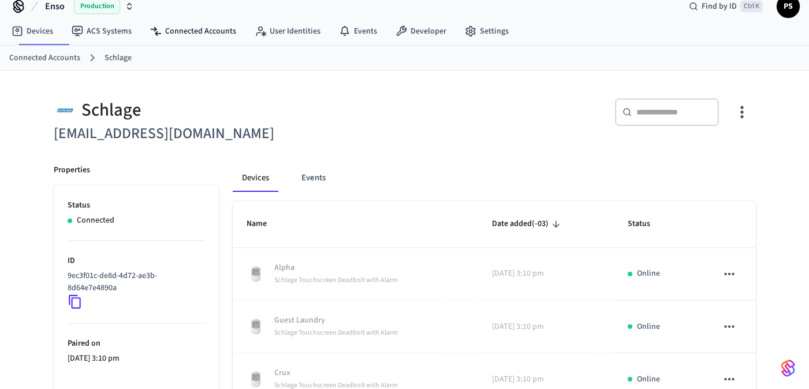
scroll to position [193, 0]
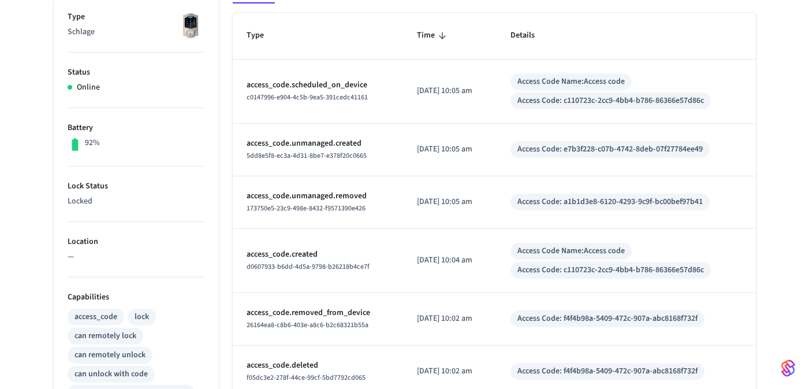
scroll to position [500, 0]
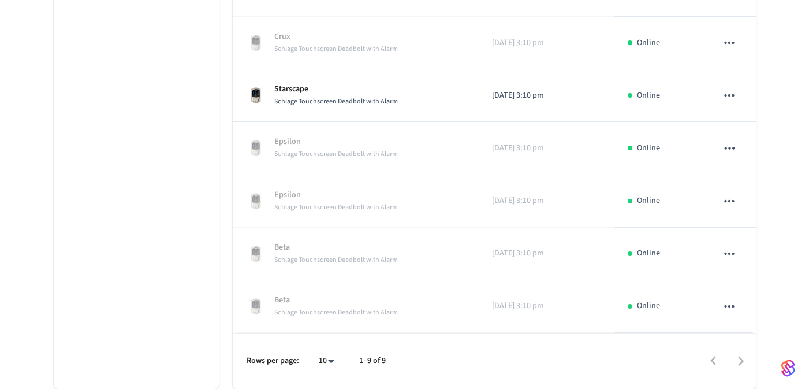
scroll to position [332, 0]
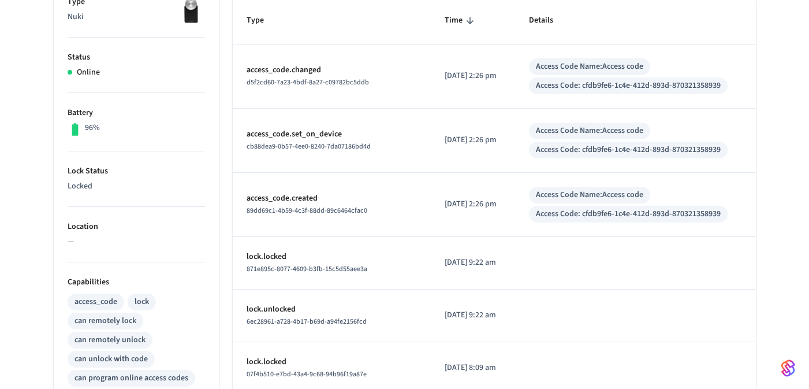
scroll to position [15, 0]
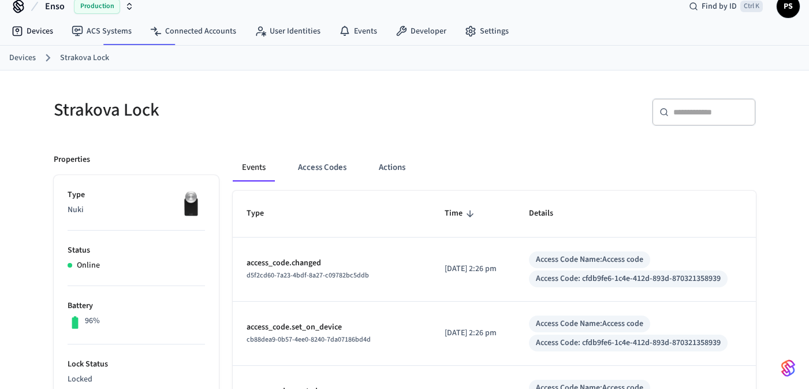
scroll to position [477, 0]
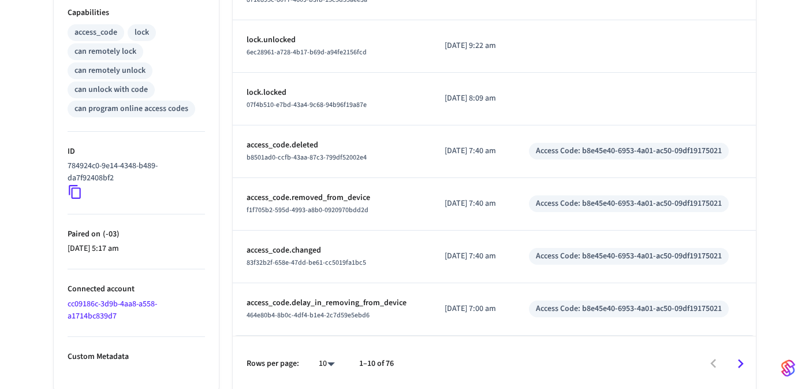
scroll to position [99, 0]
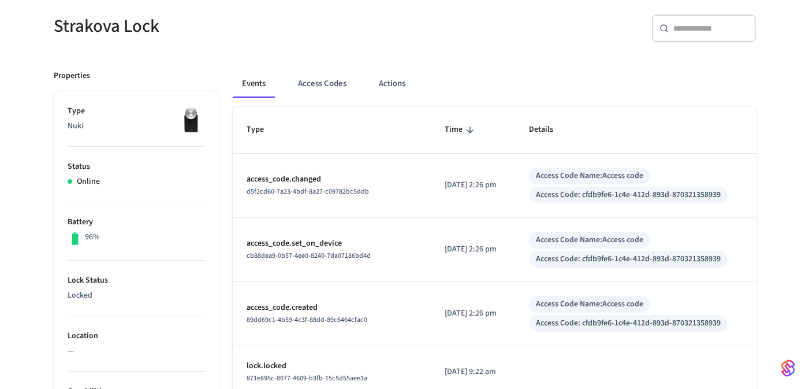
scroll to position [477, 0]
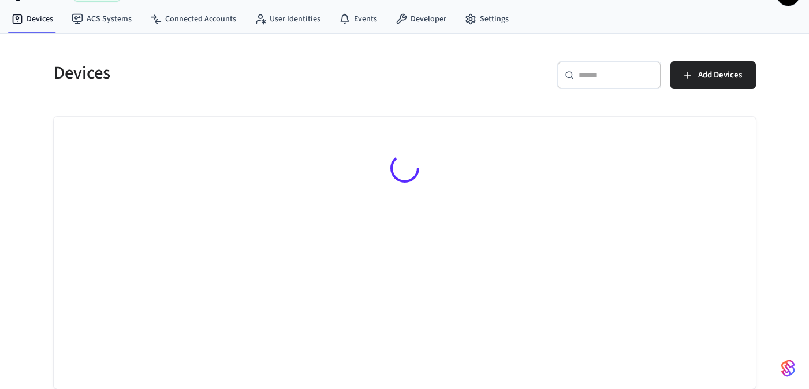
scroll to position [27, 0]
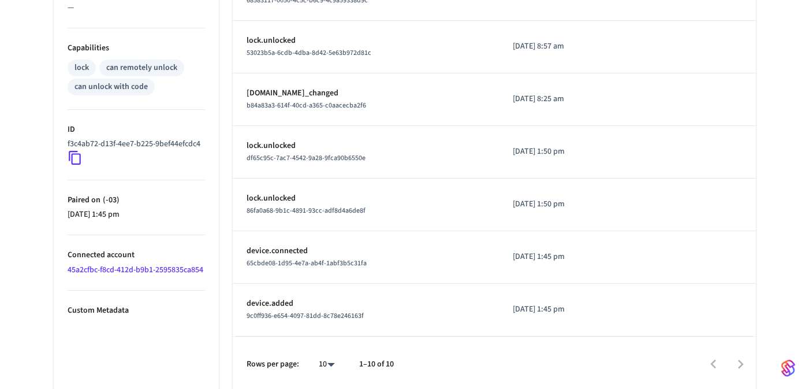
scroll to position [443, 0]
click at [103, 275] on link "45a2cfbc-f8cd-412d-b9b1-2595835ca854" at bounding box center [136, 269] width 136 height 12
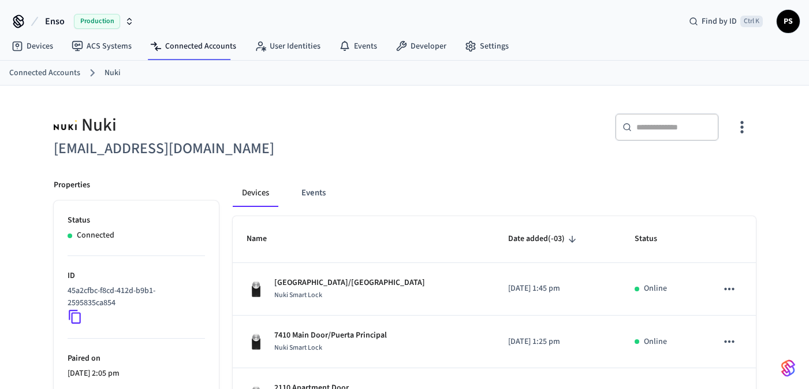
click at [143, 149] on h6 "info@resorthosts.com" at bounding box center [226, 149] width 344 height 24
copy h6 "resorthosts"
click at [221, 117] on div "Nuki" at bounding box center [226, 125] width 344 height 24
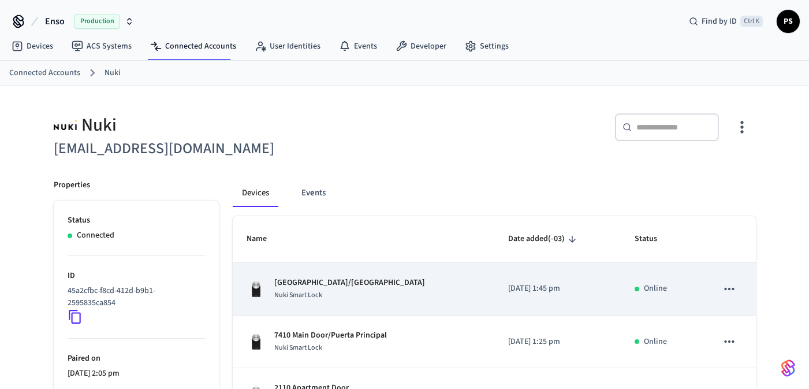
click at [335, 284] on p "7410 Gate/Puerta Calle" at bounding box center [349, 283] width 151 height 12
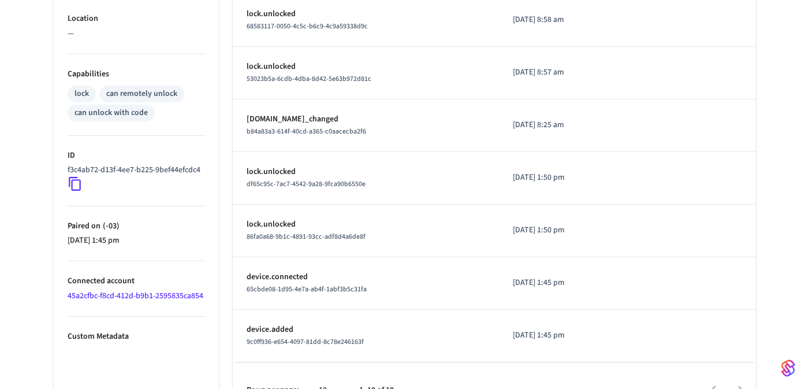
scroll to position [443, 0]
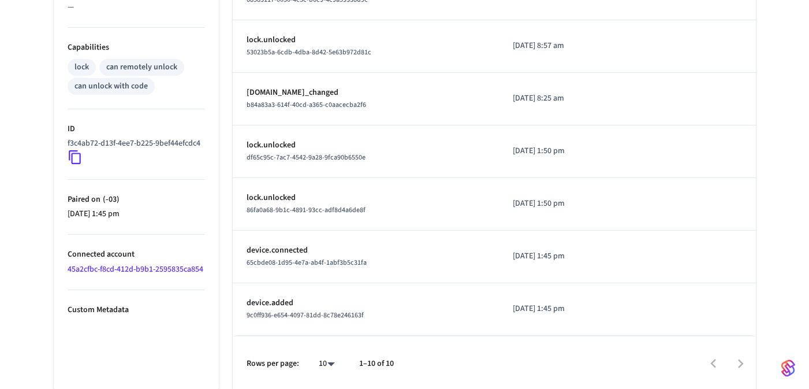
click at [103, 271] on li "Connected account 45a2cfbc-f8cd-412d-b9b1-2595835ca854" at bounding box center [137, 262] width 138 height 55
click at [103, 275] on link "45a2cfbc-f8cd-412d-b9b1-2595835ca854" at bounding box center [136, 269] width 136 height 12
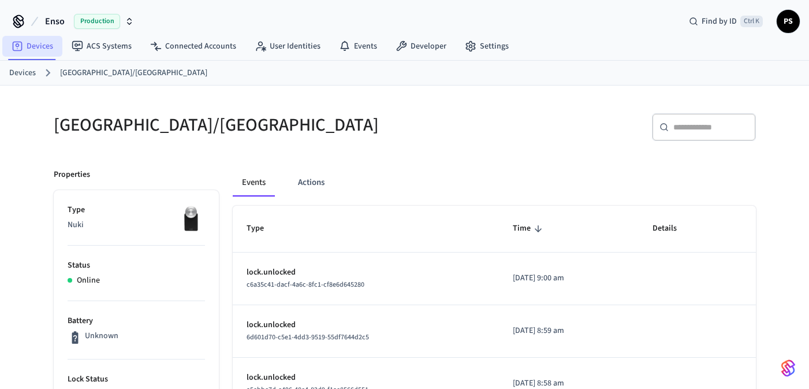
click at [46, 43] on link "Devices" at bounding box center [32, 46] width 60 height 21
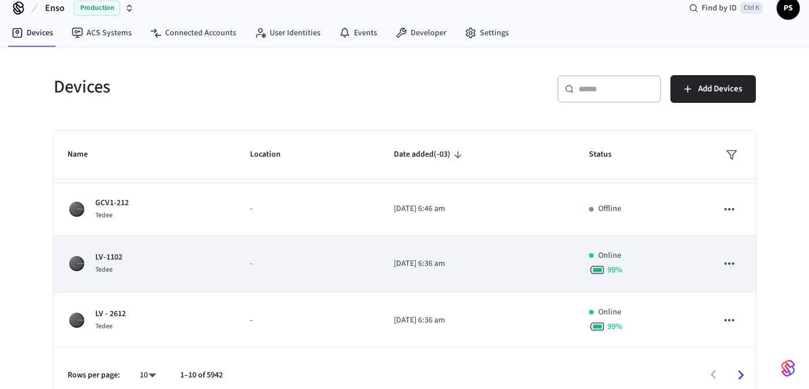
scroll to position [27, 0]
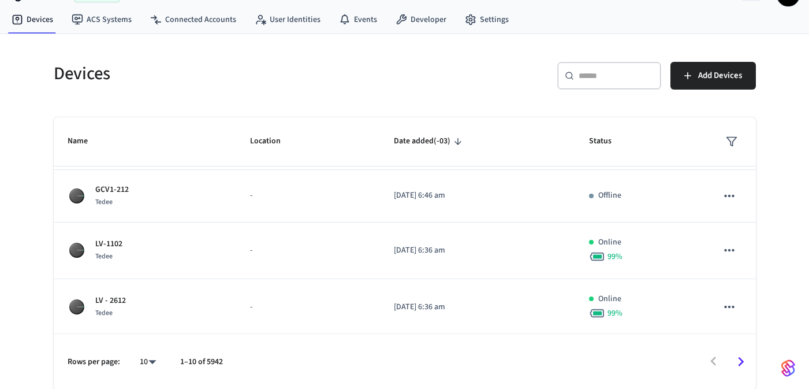
click at [735, 362] on icon "Go to next page" at bounding box center [741, 361] width 18 height 18
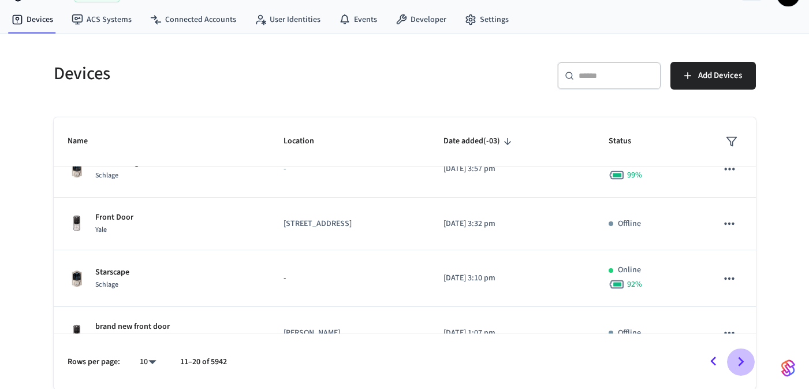
click at [735, 362] on icon "Go to next page" at bounding box center [741, 361] width 18 height 18
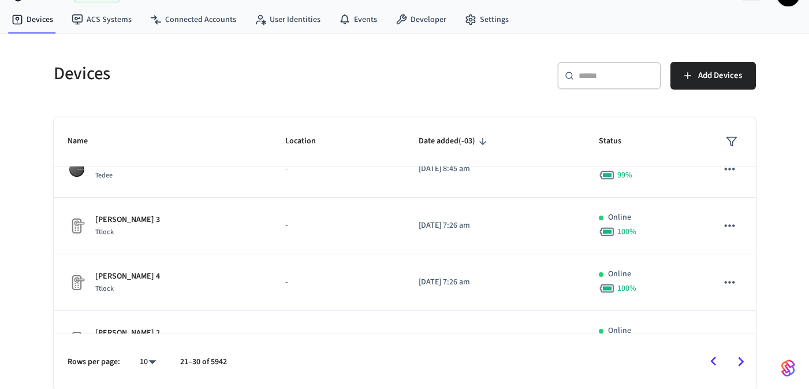
drag, startPoint x: 735, startPoint y: 362, endPoint x: 735, endPoint y: 370, distance: 8.1
click at [735, 370] on button "Go to next page" at bounding box center [740, 361] width 27 height 27
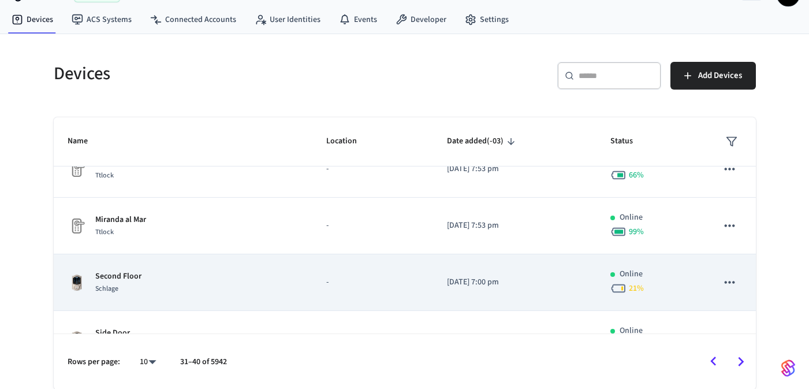
click at [182, 276] on div "Second Floor Schlage" at bounding box center [184, 282] width 232 height 24
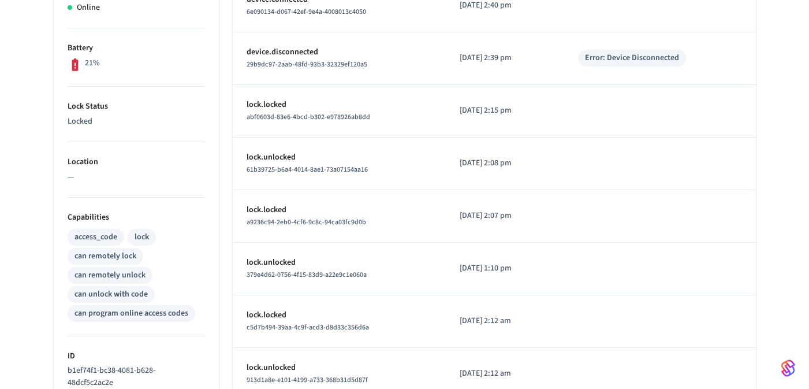
scroll to position [277, 0]
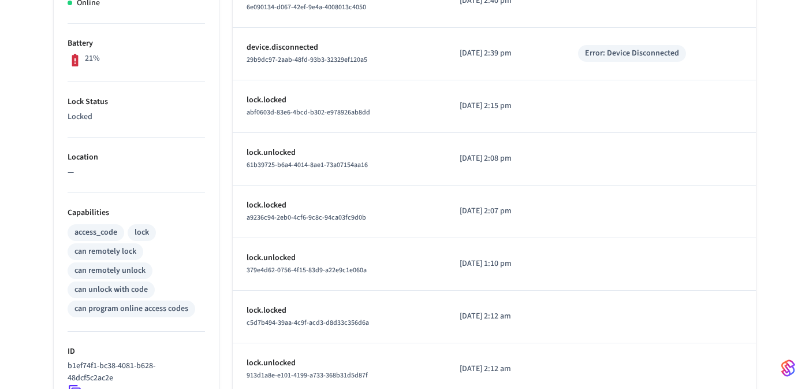
click at [20, 20] on div "Second Floor ​ ​ Properties Type Schlage Status Online Battery 21% Lock Status …" at bounding box center [404, 193] width 809 height 771
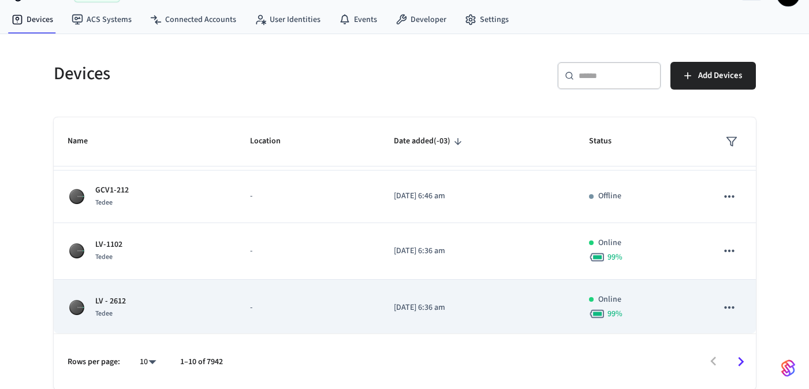
scroll to position [365, 0]
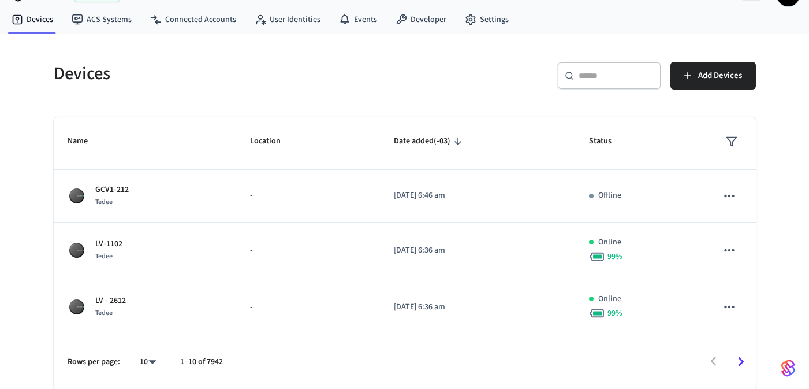
click at [735, 369] on icon "Go to next page" at bounding box center [741, 361] width 18 height 18
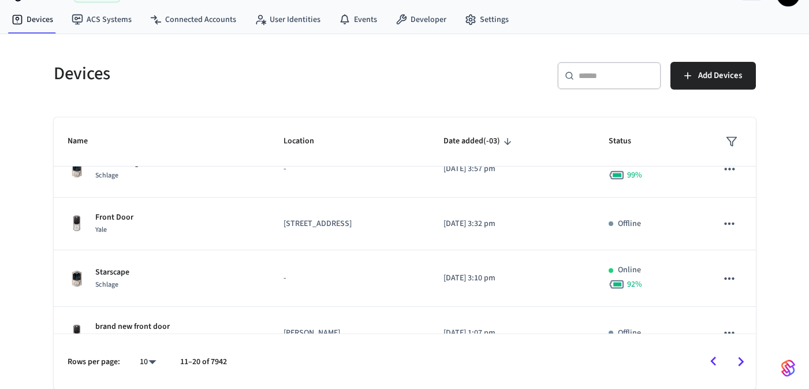
click at [735, 369] on icon "Go to next page" at bounding box center [741, 361] width 18 height 18
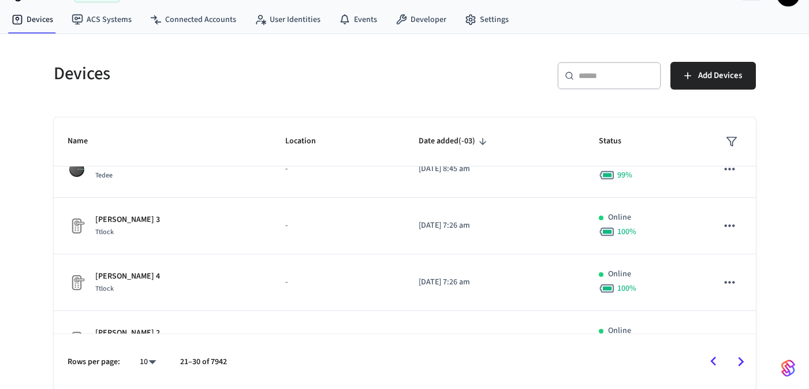
click at [735, 369] on icon "Go to next page" at bounding box center [741, 361] width 18 height 18
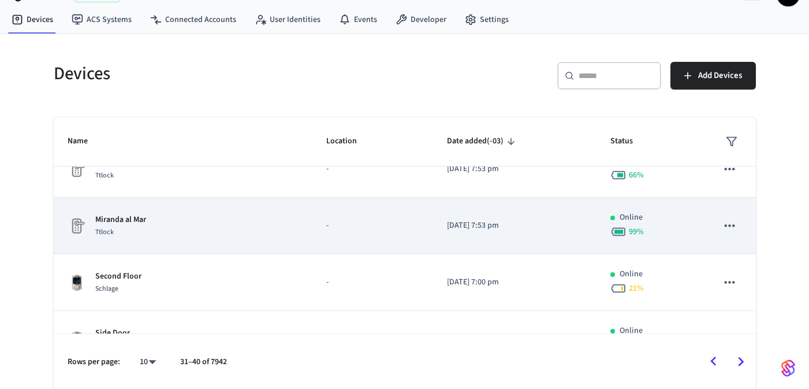
click at [147, 218] on div "Miranda al Mar Ttlock" at bounding box center [184, 226] width 232 height 24
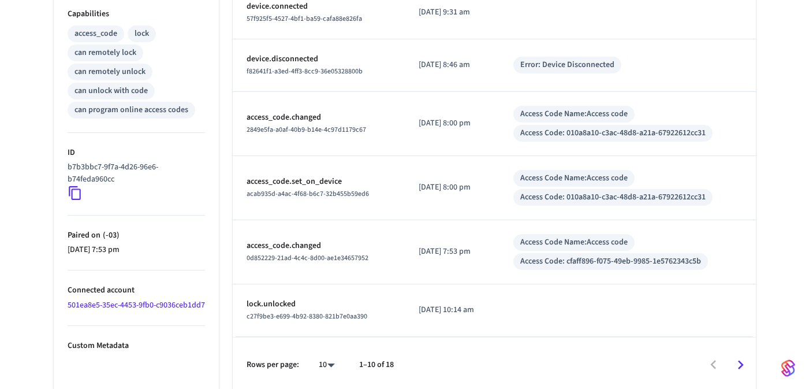
scroll to position [477, 0]
click at [99, 305] on link "501ea8e5-35ec-4453-9fb0-c9036ceb1dd7" at bounding box center [137, 304] width 138 height 12
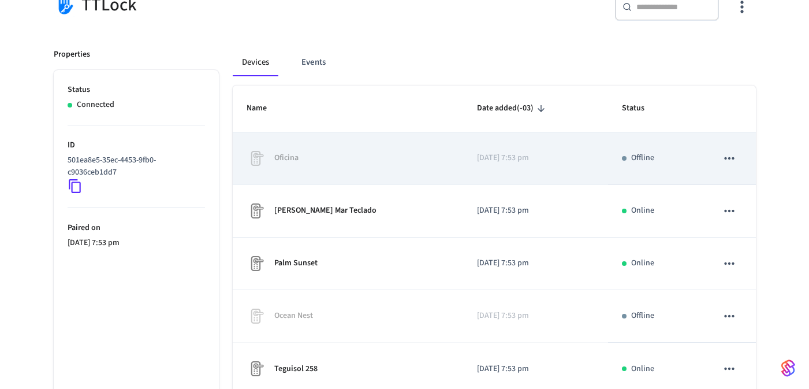
scroll to position [69, 0]
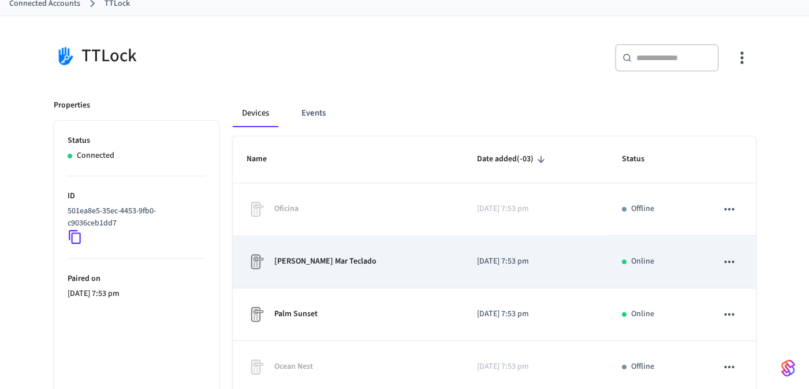
click at [306, 262] on p "[PERSON_NAME] Mar Teclado" at bounding box center [325, 261] width 102 height 12
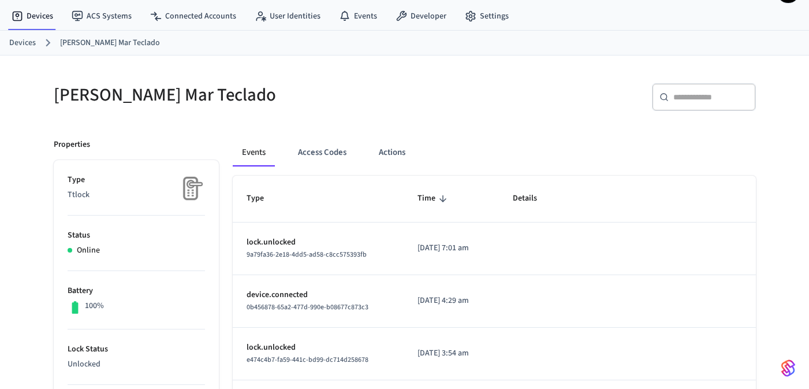
scroll to position [27, 0]
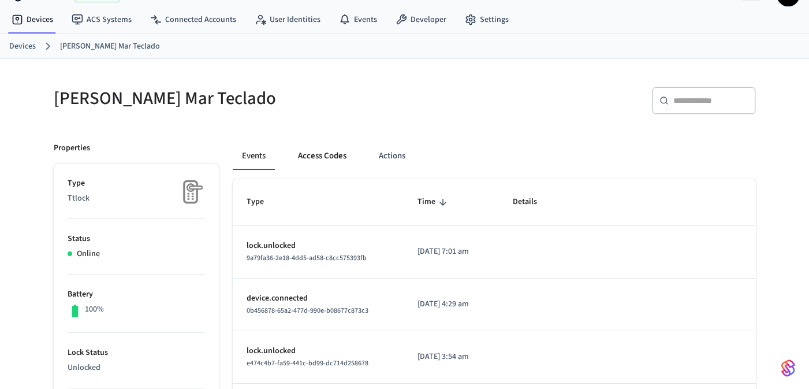
click at [303, 148] on button "Access Codes" at bounding box center [322, 156] width 67 height 28
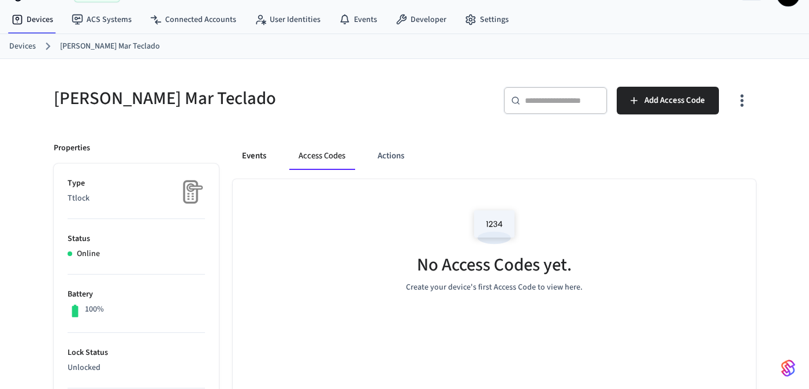
click at [256, 167] on button "Events" at bounding box center [254, 156] width 43 height 28
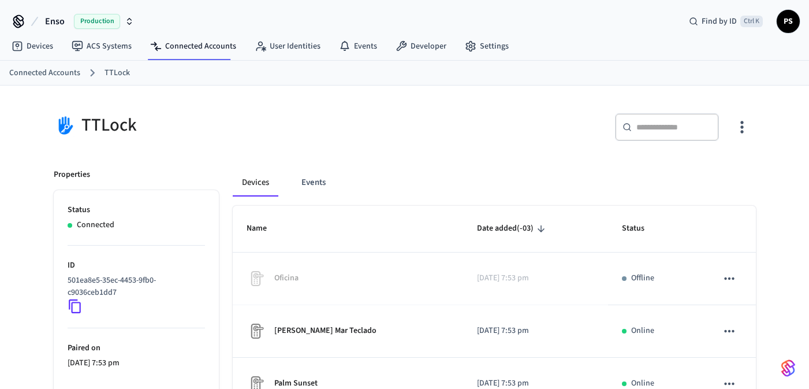
scroll to position [69, 0]
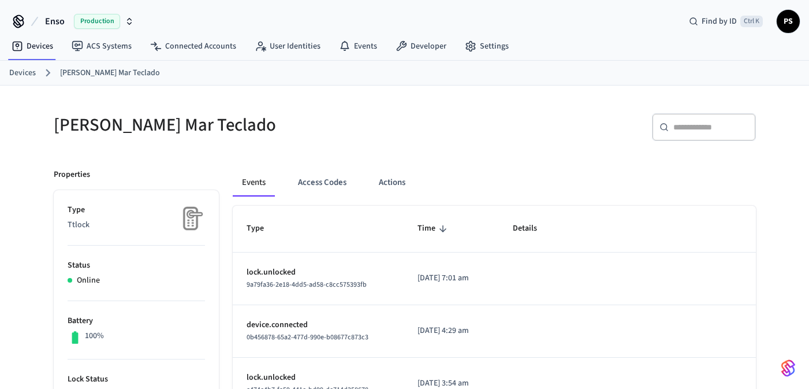
scroll to position [27, 0]
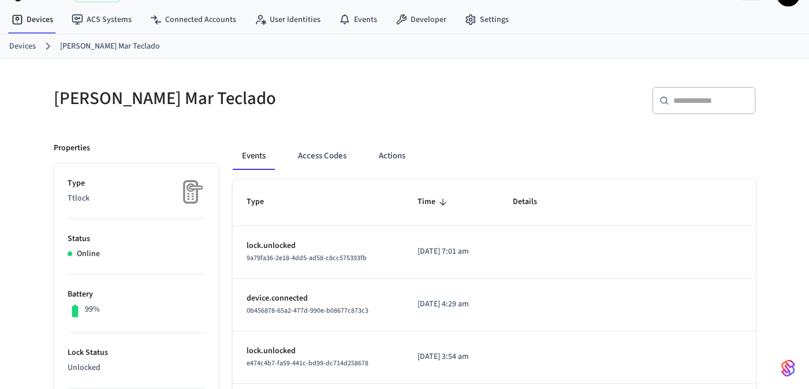
click at [477, 47] on ol "Devices Miranda Al Mar Teclado" at bounding box center [409, 46] width 800 height 15
